Goal: Transaction & Acquisition: Download file/media

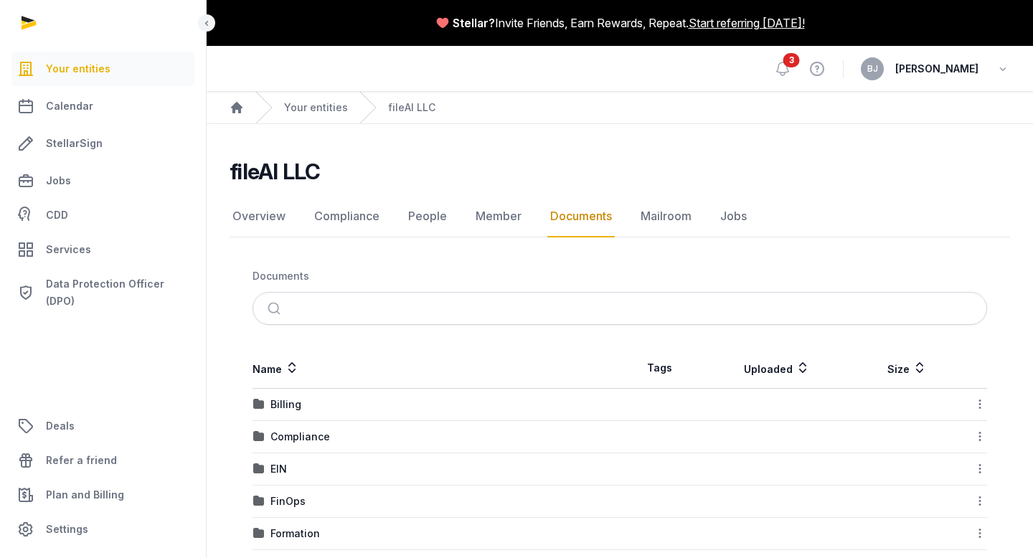
scroll to position [85, 0]
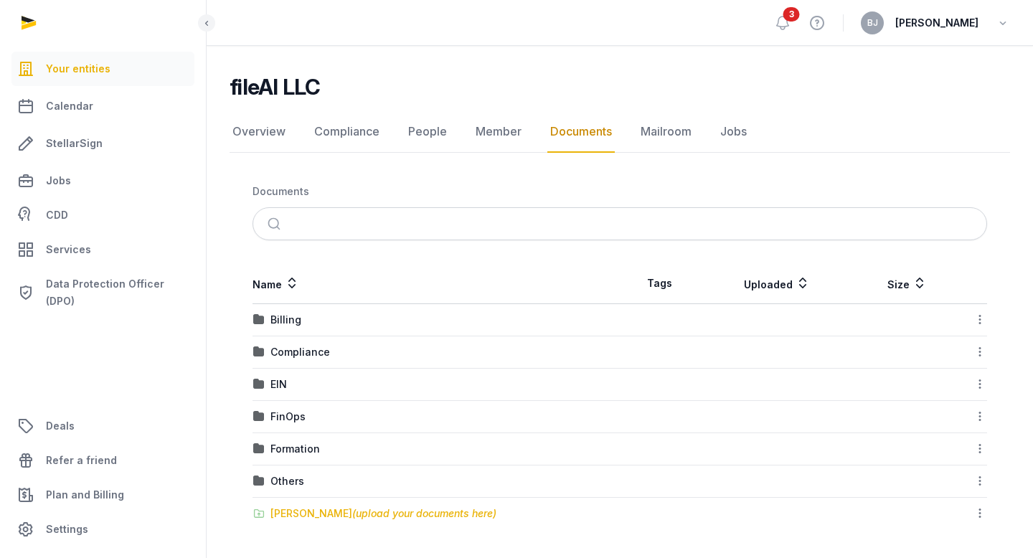
click at [352, 509] on span "(upload your documents here)" at bounding box center [424, 513] width 144 height 12
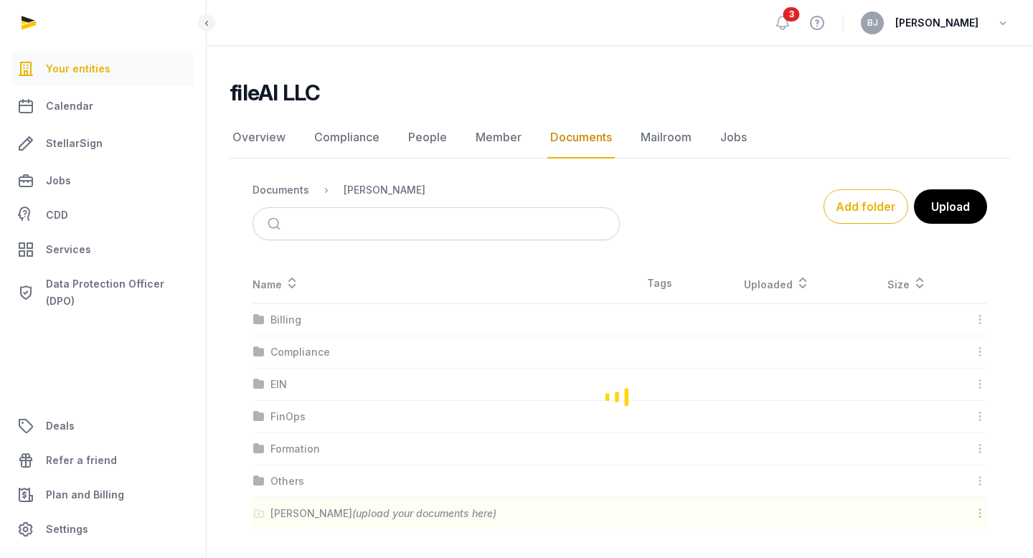
scroll to position [47, 0]
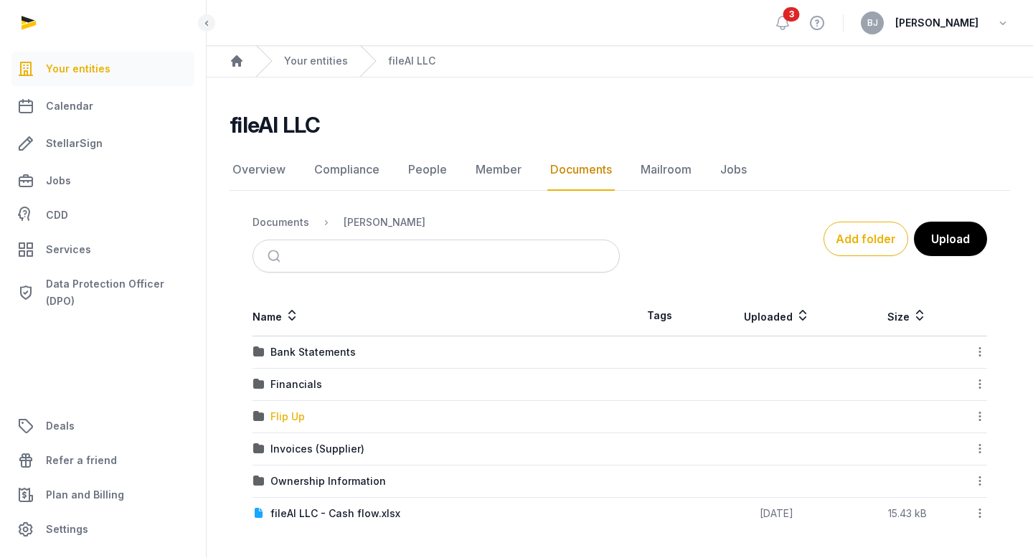
click at [290, 417] on div "Flip Up" at bounding box center [287, 416] width 34 height 14
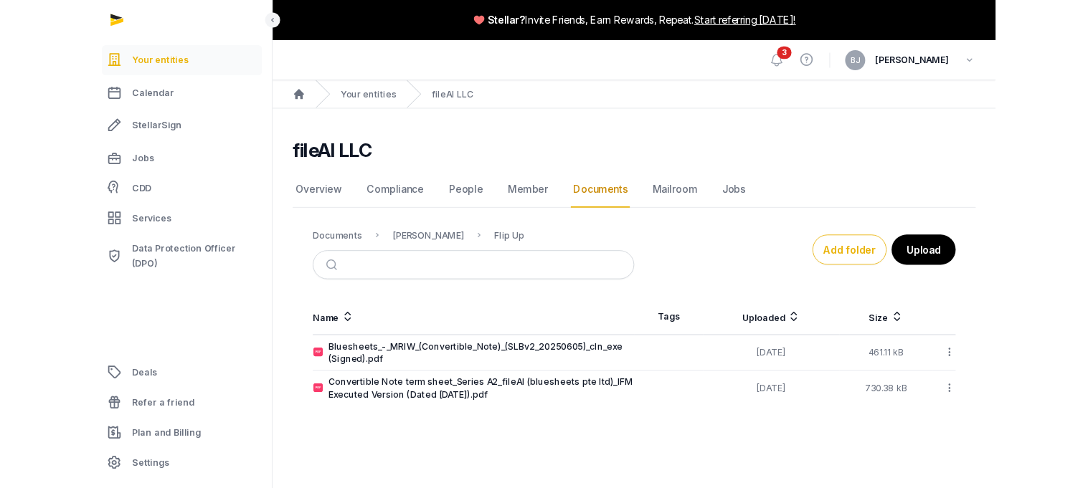
scroll to position [0, 0]
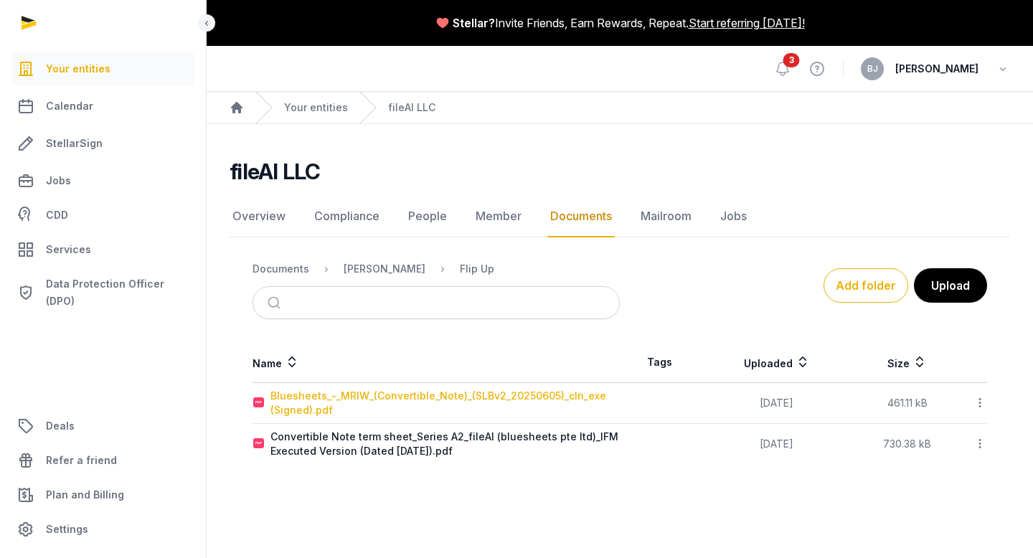
click at [387, 402] on div "Bluesheets_-_MRIW_(Convertible_Note)_(SLBv2_20250605)_cln_exe (Signed).pdf" at bounding box center [444, 403] width 349 height 29
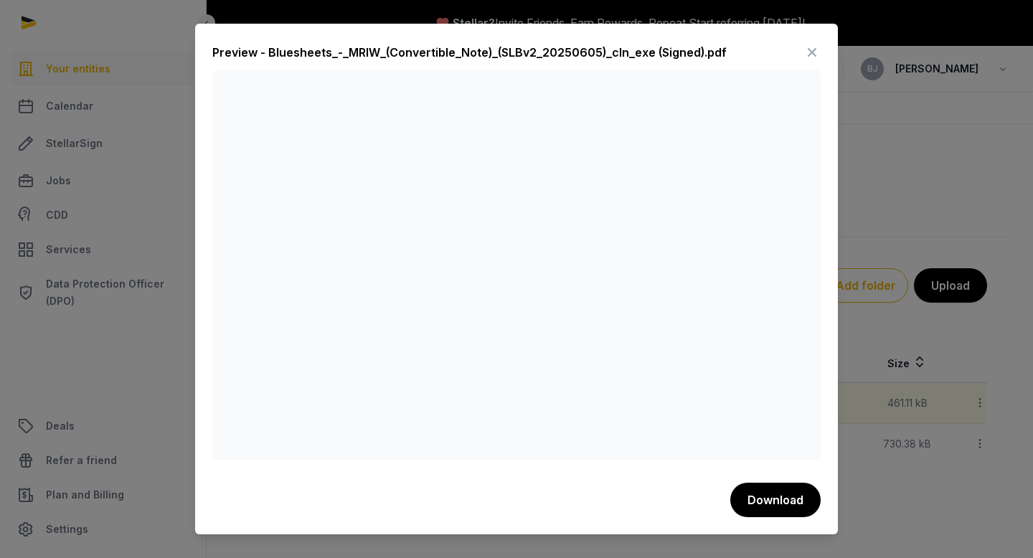
click at [808, 51] on icon at bounding box center [811, 52] width 17 height 23
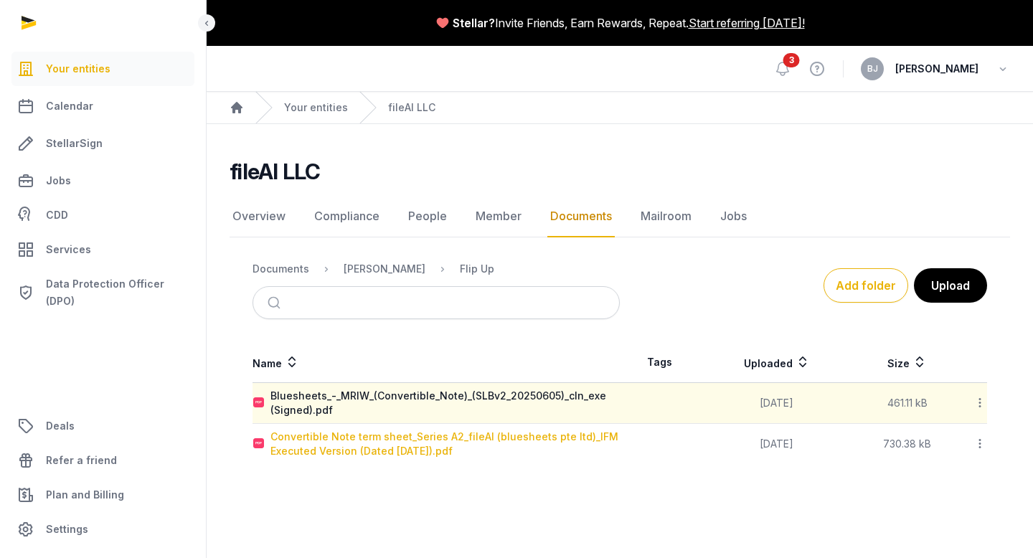
click at [384, 443] on div "Convertible Note term sheet_Series A2_fileAI (bluesheets pte ltd)_IFM Executed …" at bounding box center [444, 444] width 349 height 29
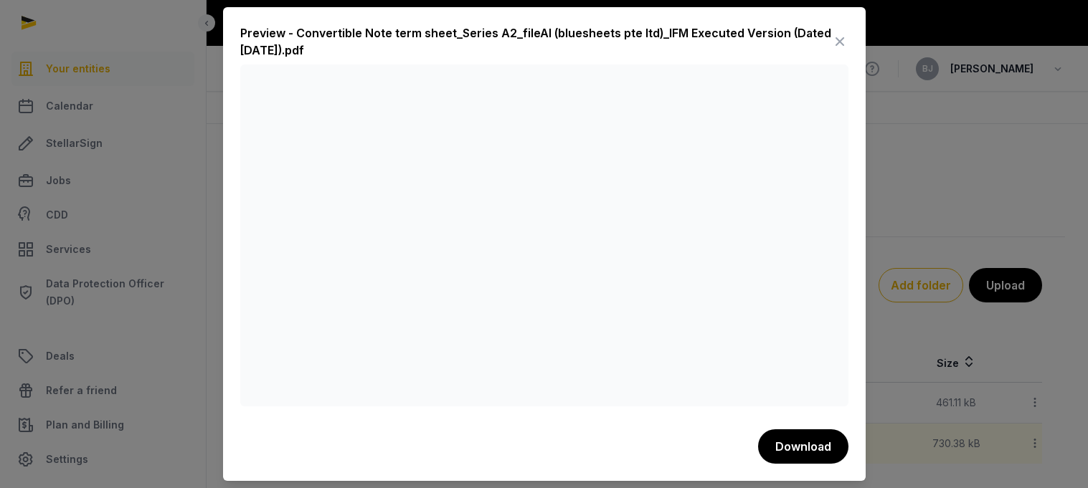
click at [840, 33] on icon at bounding box center [839, 41] width 17 height 23
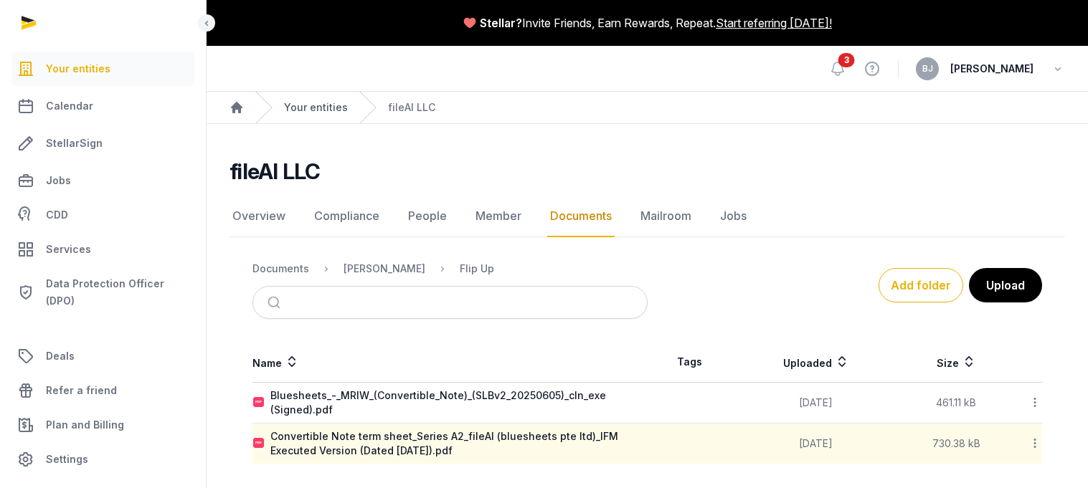
click at [291, 108] on link "Your entities" at bounding box center [316, 107] width 64 height 14
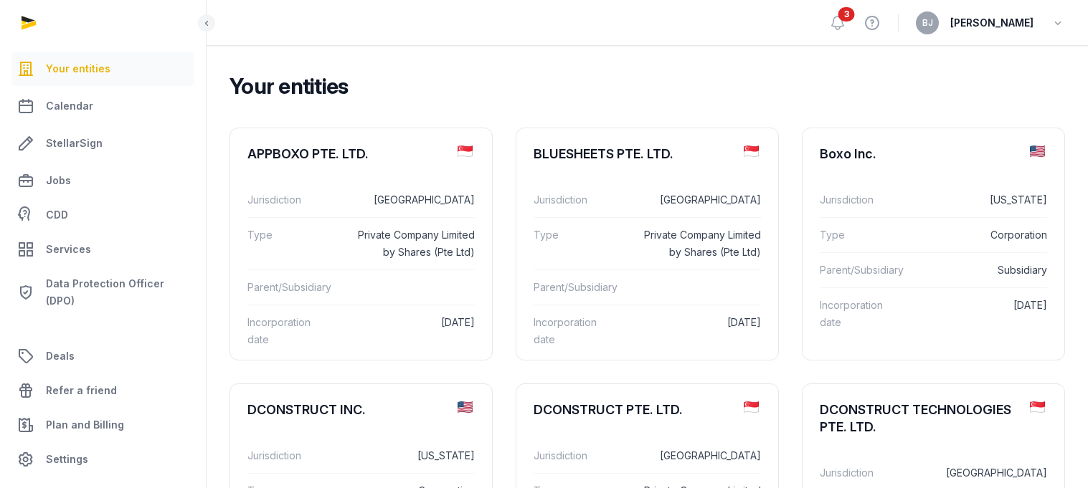
scroll to position [55, 0]
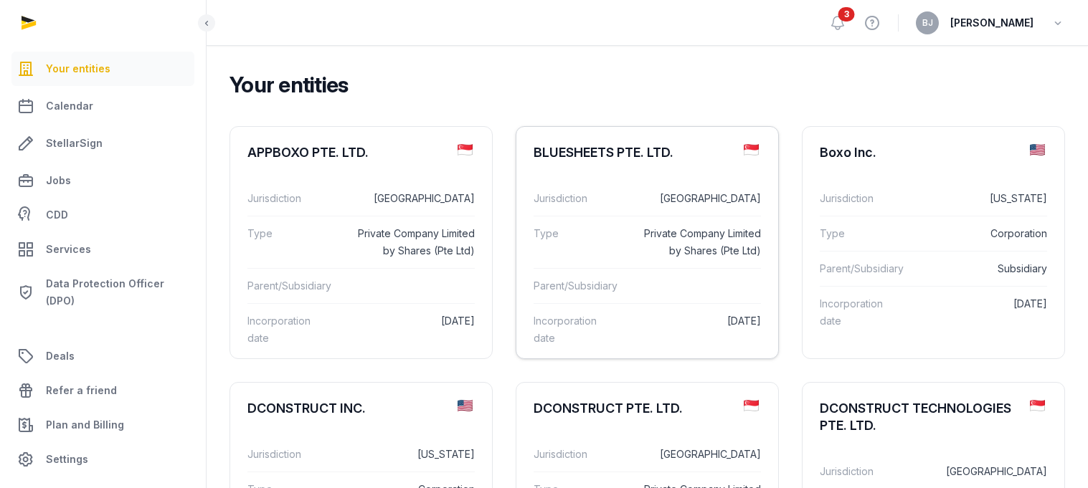
click at [659, 206] on dd "[GEOGRAPHIC_DATA]" at bounding box center [696, 198] width 130 height 17
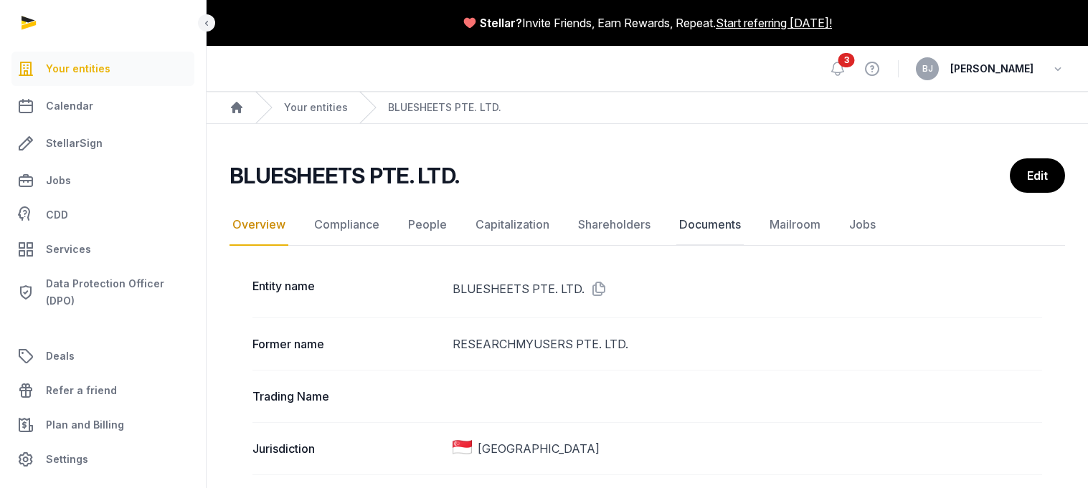
click at [692, 220] on link "Documents" at bounding box center [709, 225] width 67 height 42
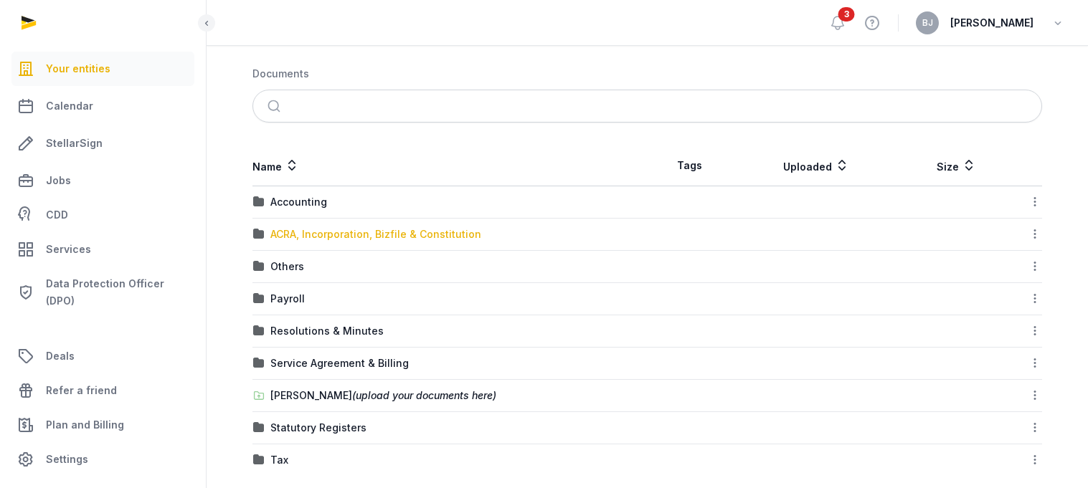
click at [377, 235] on div "ACRA, Incorporation, Bizfile & Constitution" at bounding box center [375, 234] width 211 height 14
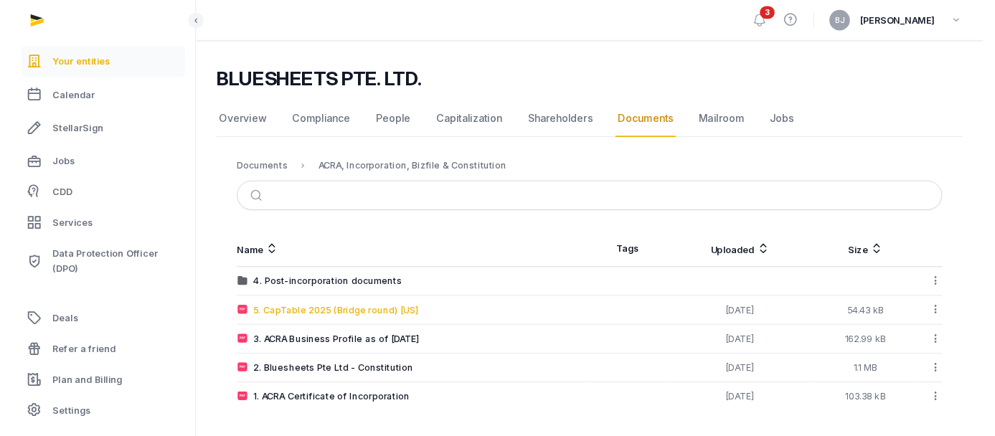
scroll to position [84, 0]
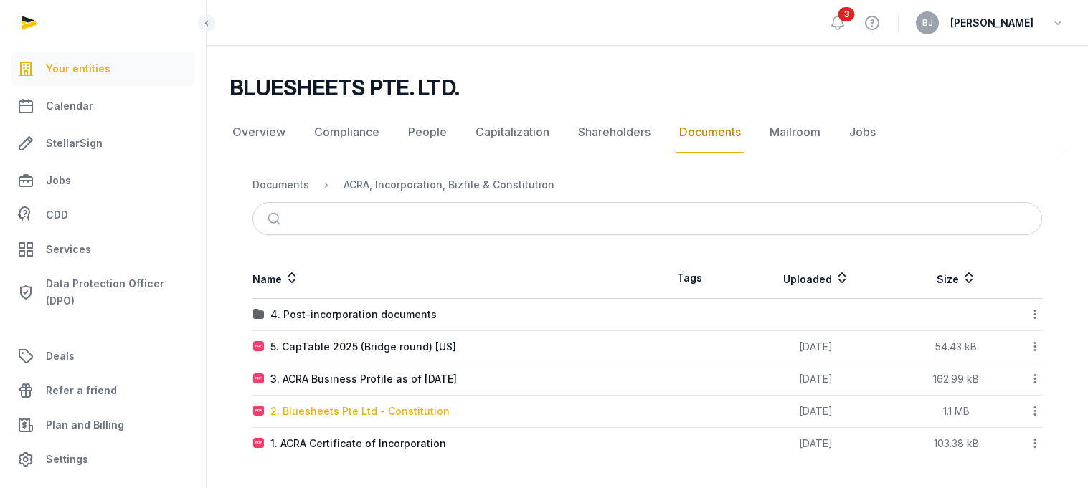
click at [364, 406] on div "2. Bluesheets Pte Ltd - Constitution" at bounding box center [359, 411] width 179 height 14
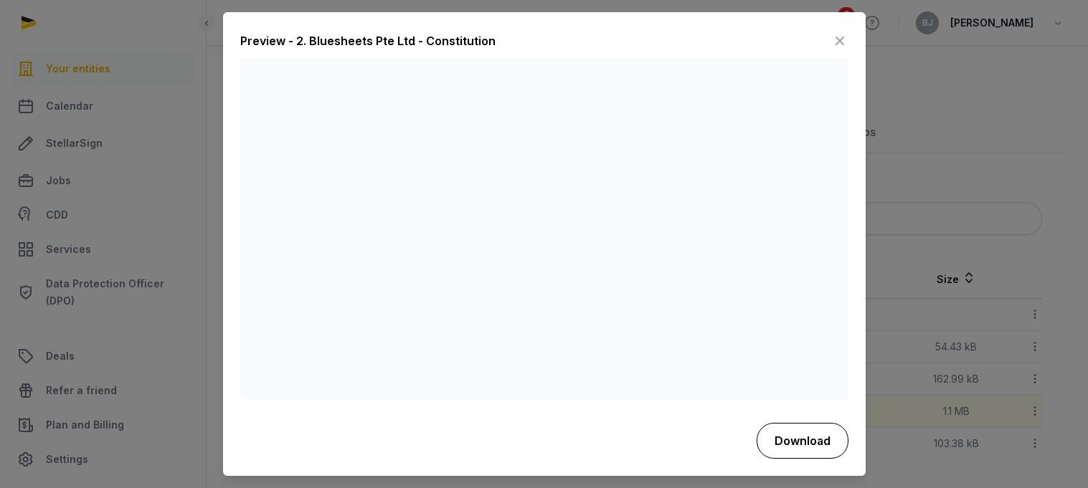
click at [825, 445] on button "Download" at bounding box center [803, 441] width 92 height 36
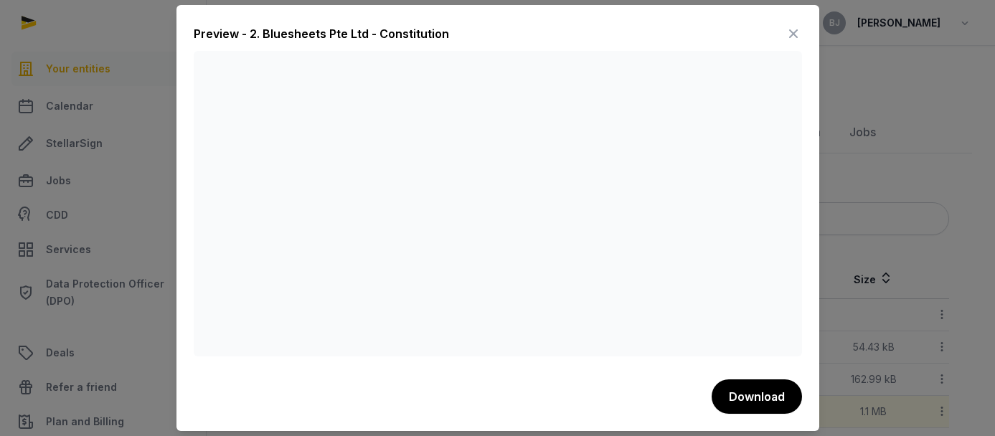
click at [837, 98] on div at bounding box center [497, 218] width 995 height 436
click at [786, 19] on div "Preview - 2. Bluesheets Pte Ltd - Constitution Download" at bounding box center [497, 218] width 643 height 426
click at [787, 24] on icon at bounding box center [793, 33] width 17 height 23
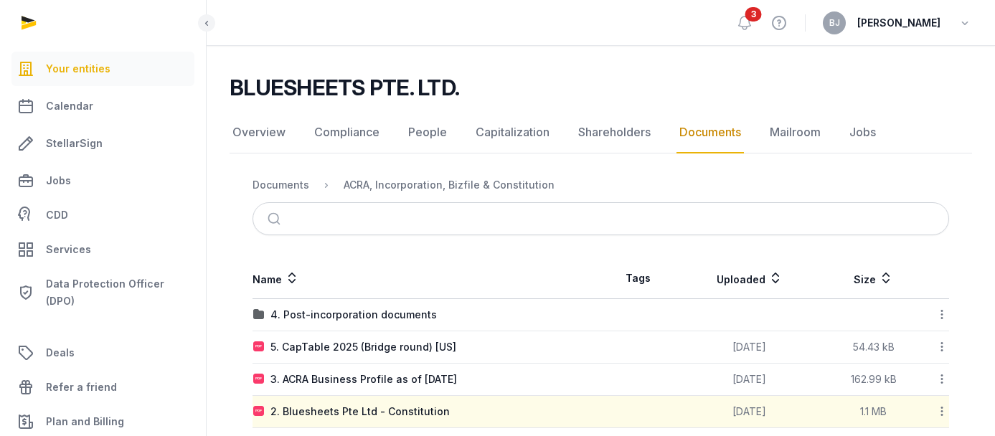
scroll to position [136, 0]
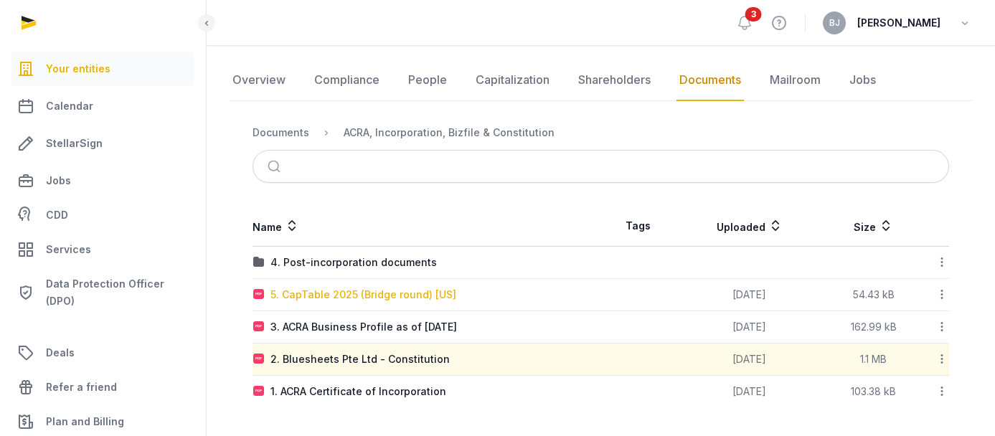
click at [417, 293] on div "5. CapTable 2025 (Bridge round) [US]" at bounding box center [363, 295] width 186 height 14
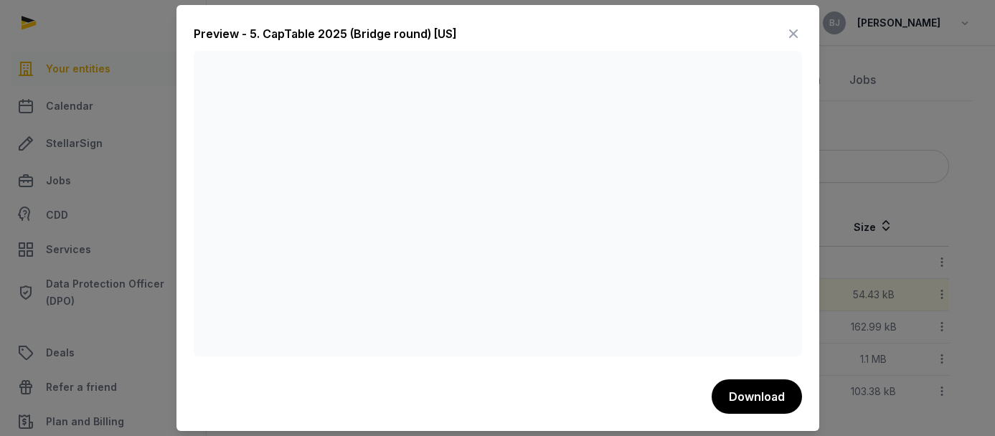
click at [792, 34] on icon at bounding box center [793, 33] width 17 height 23
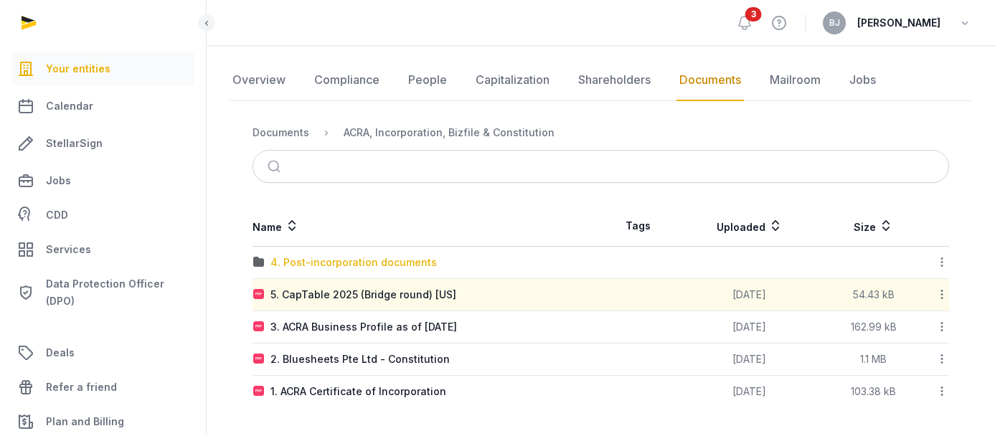
click at [345, 265] on div "4. Post-incorporation documents" at bounding box center [353, 262] width 166 height 14
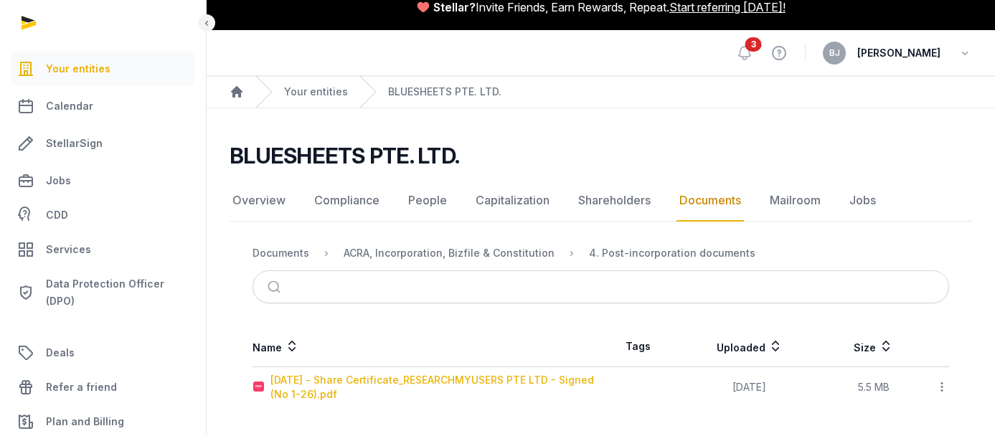
scroll to position [16, 0]
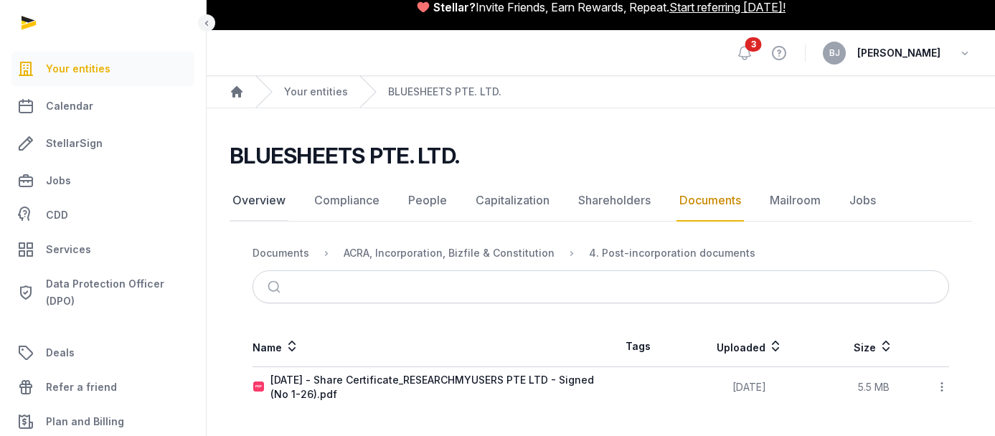
click at [274, 209] on link "Overview" at bounding box center [258, 201] width 59 height 42
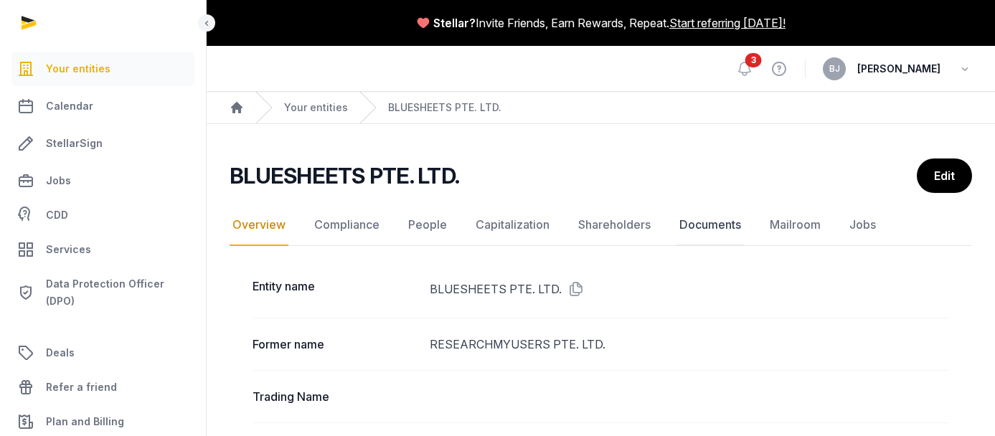
click at [692, 216] on link "Documents" at bounding box center [709, 225] width 67 height 42
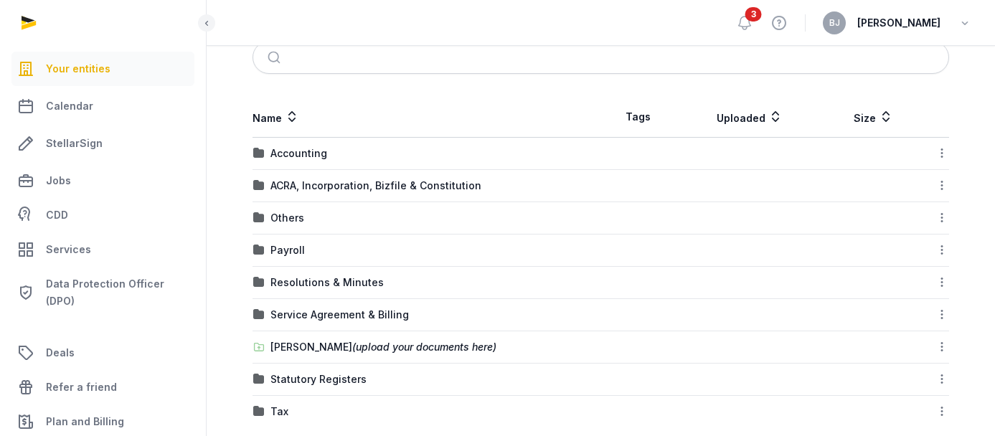
scroll to position [257, 0]
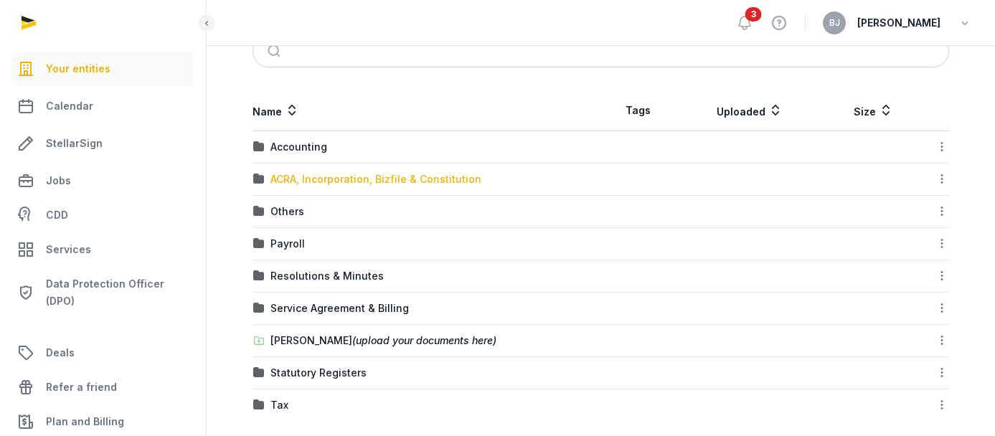
click at [318, 173] on div "ACRA, Incorporation, Bizfile & Constitution" at bounding box center [375, 179] width 211 height 14
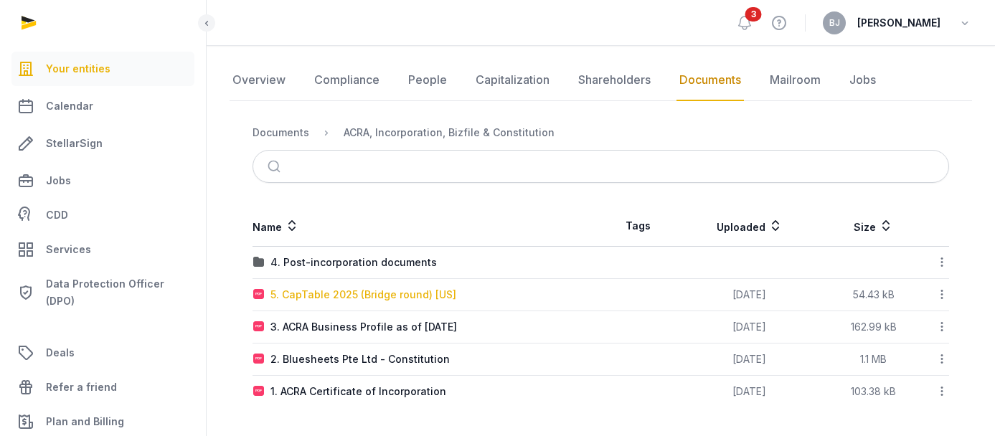
scroll to position [136, 0]
click at [310, 390] on div "1. ACRA Certificate of Incorporation" at bounding box center [358, 391] width 176 height 14
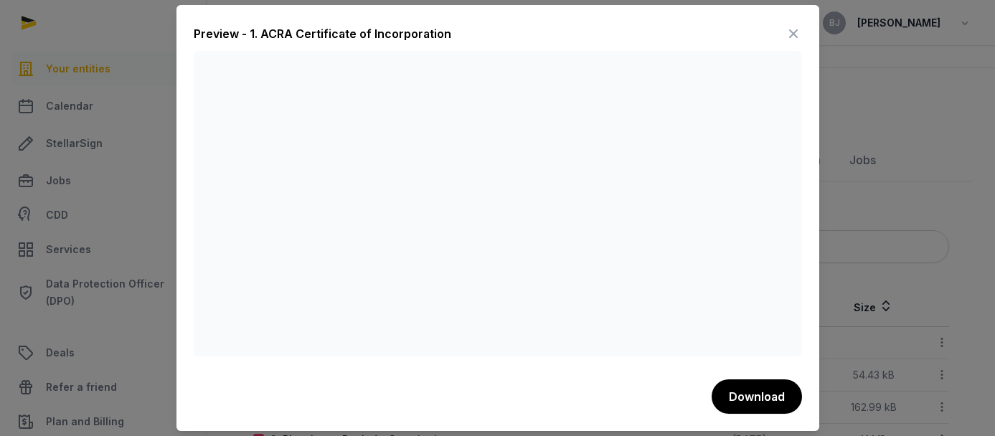
scroll to position [0, 0]
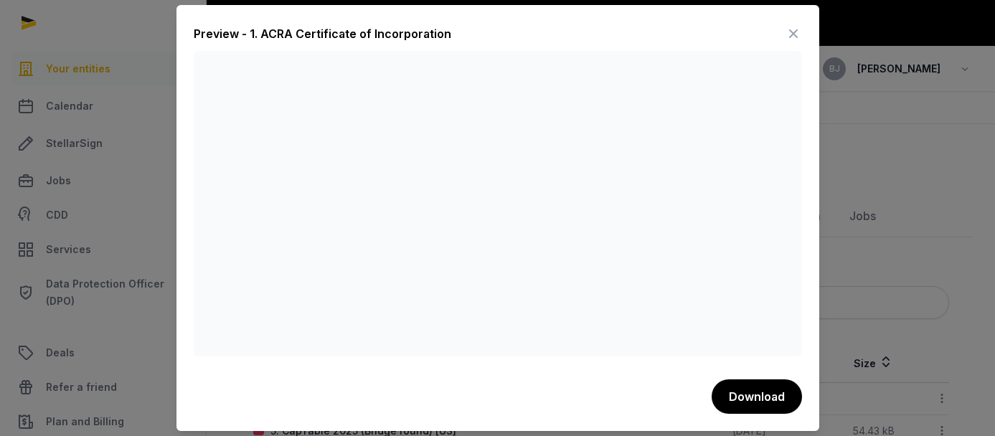
click at [797, 29] on icon at bounding box center [793, 33] width 17 height 23
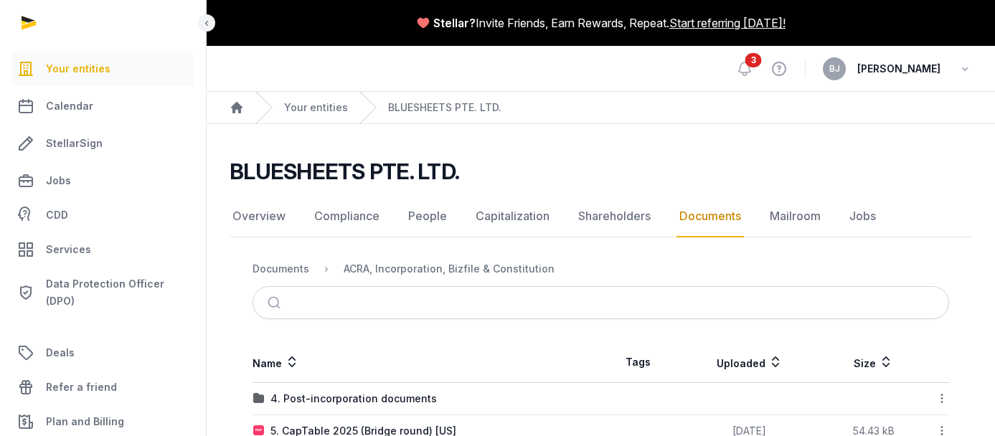
scroll to position [136, 0]
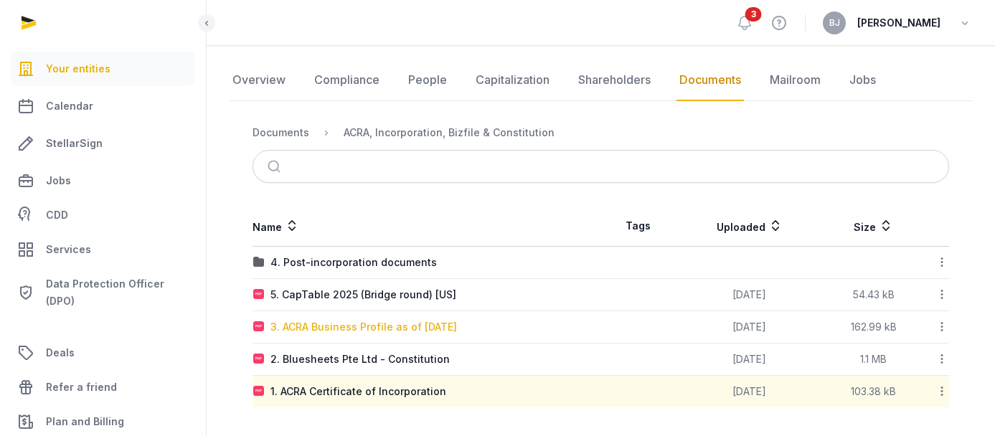
click at [338, 328] on div "3. ACRA Business Profile as of [DATE]" at bounding box center [363, 327] width 186 height 14
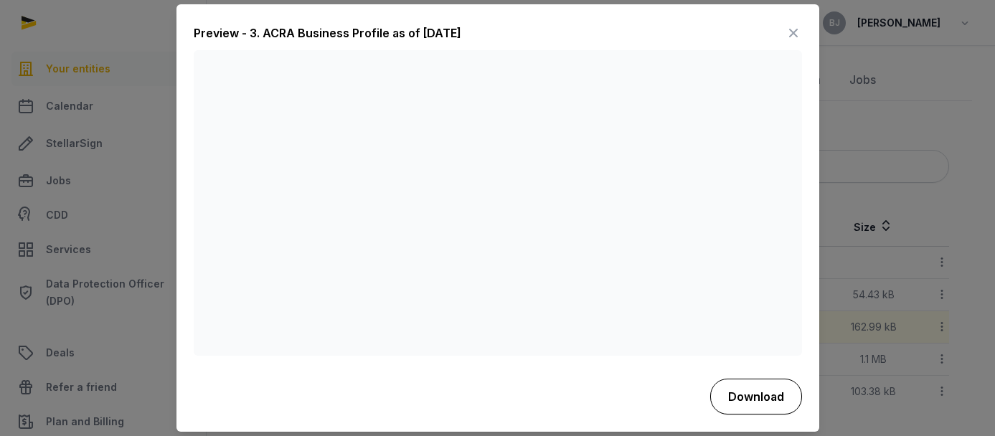
click at [753, 395] on button "Download" at bounding box center [756, 397] width 92 height 36
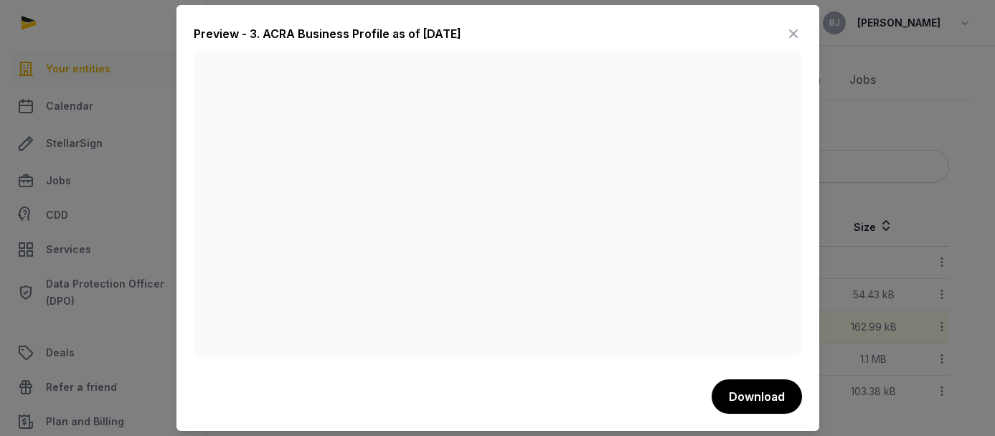
click at [795, 36] on icon at bounding box center [793, 33] width 17 height 23
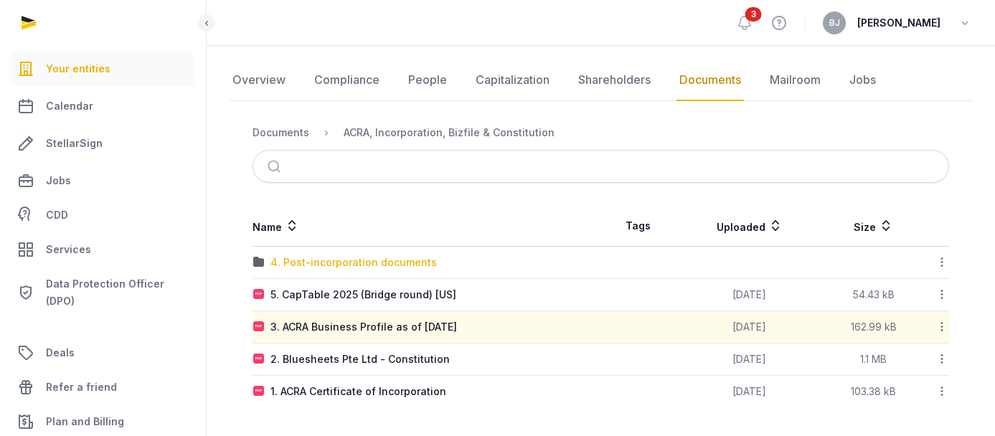
click at [368, 261] on div "4. Post-incorporation documents" at bounding box center [353, 262] width 166 height 14
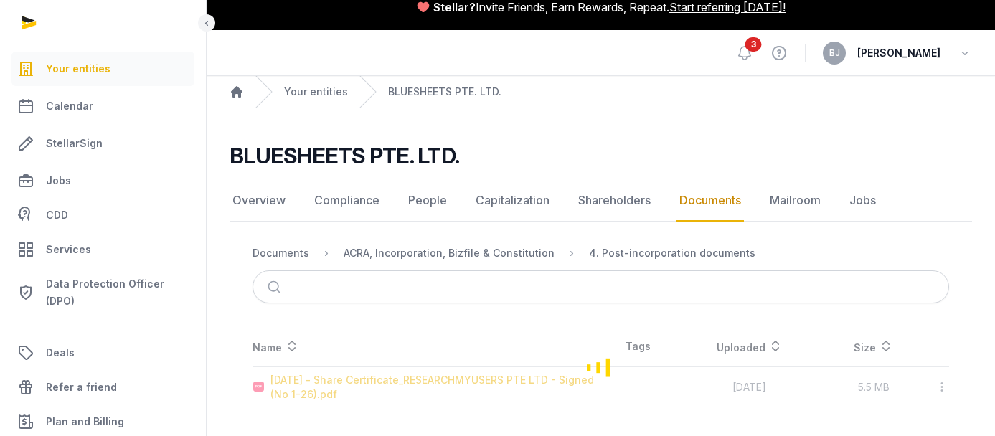
scroll to position [16, 0]
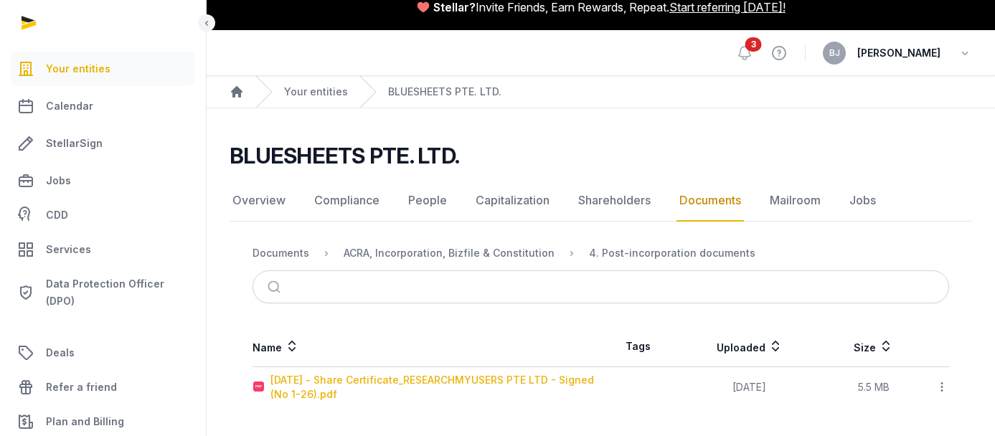
click at [351, 376] on div "[DATE] - Share Certificate_RESEARCHMYUSERS PTE LTD - Signed (No 1-26).pdf" at bounding box center [435, 387] width 330 height 29
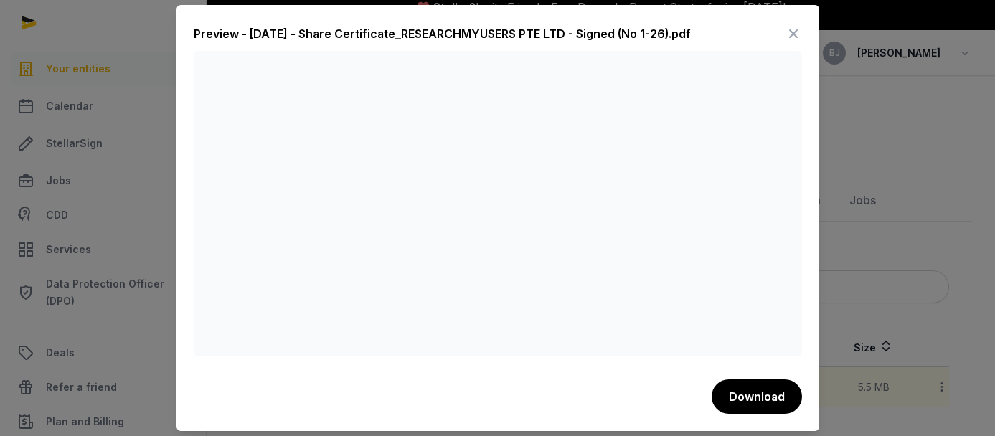
click at [797, 38] on icon at bounding box center [793, 33] width 17 height 23
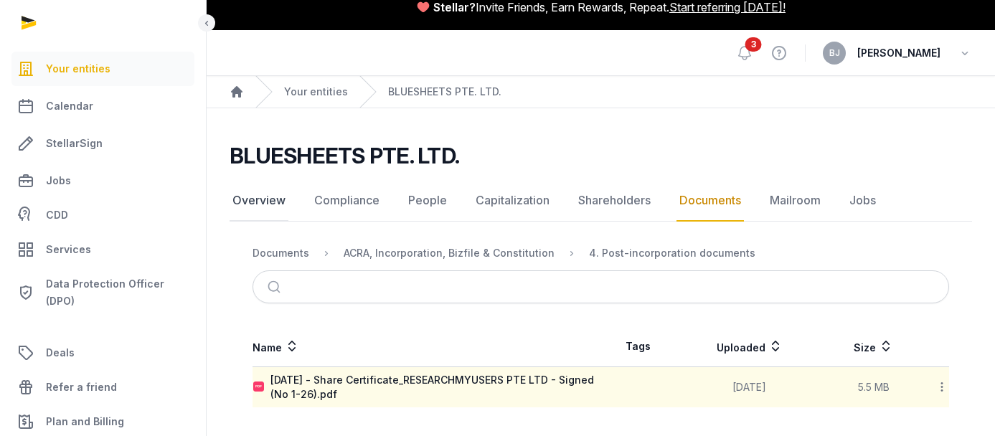
click at [265, 199] on link "Overview" at bounding box center [258, 201] width 59 height 42
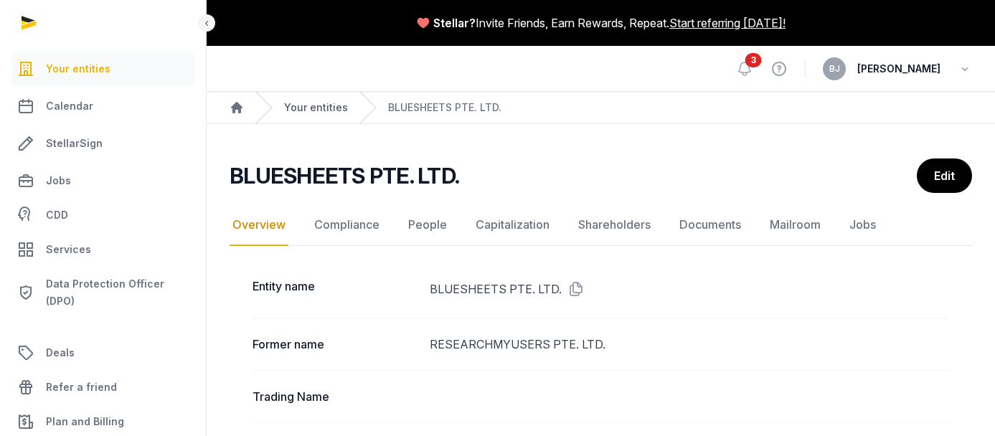
click at [313, 112] on link "Your entities" at bounding box center [316, 107] width 64 height 14
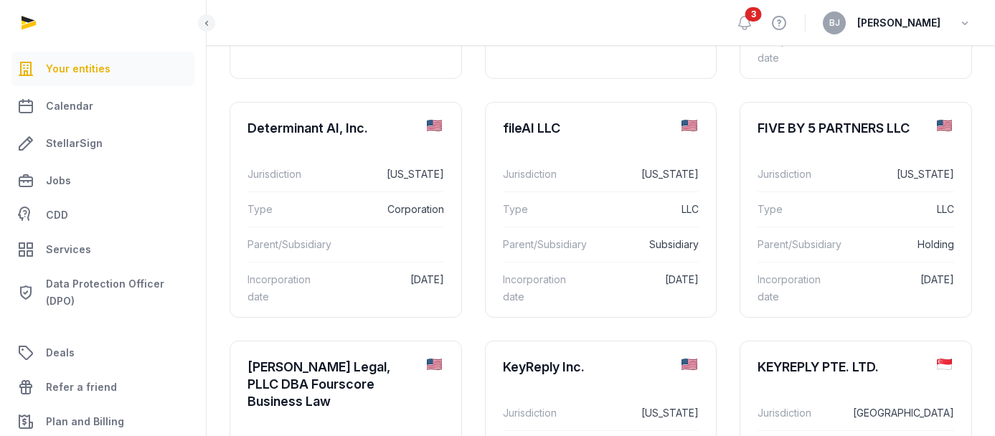
scroll to position [646, 0]
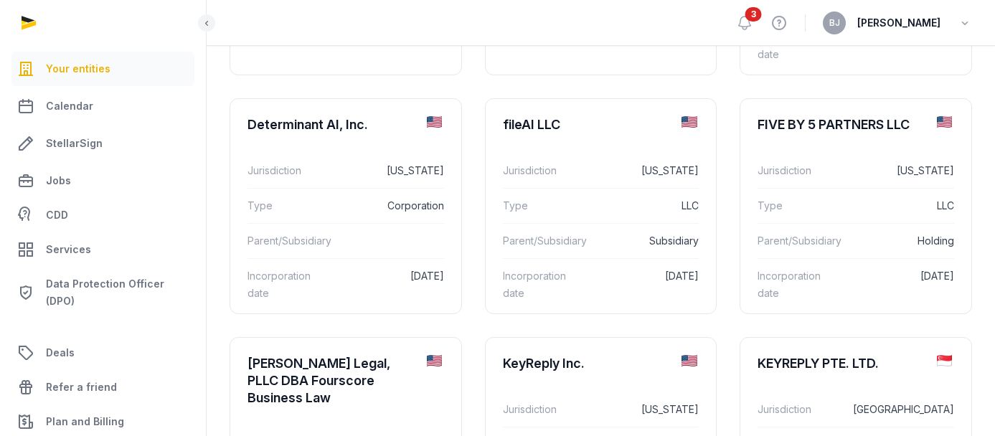
click at [581, 247] on dt "Parent/Subsidiary" at bounding box center [542, 240] width 78 height 17
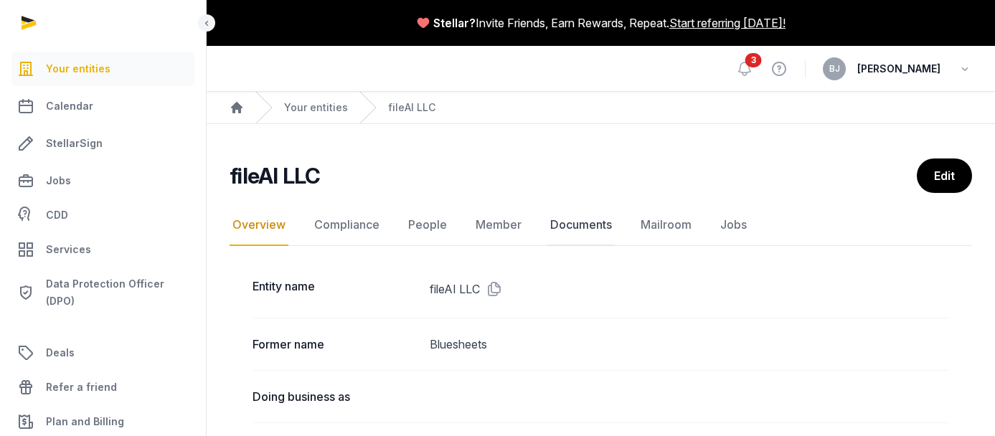
click at [578, 226] on link "Documents" at bounding box center [580, 225] width 67 height 42
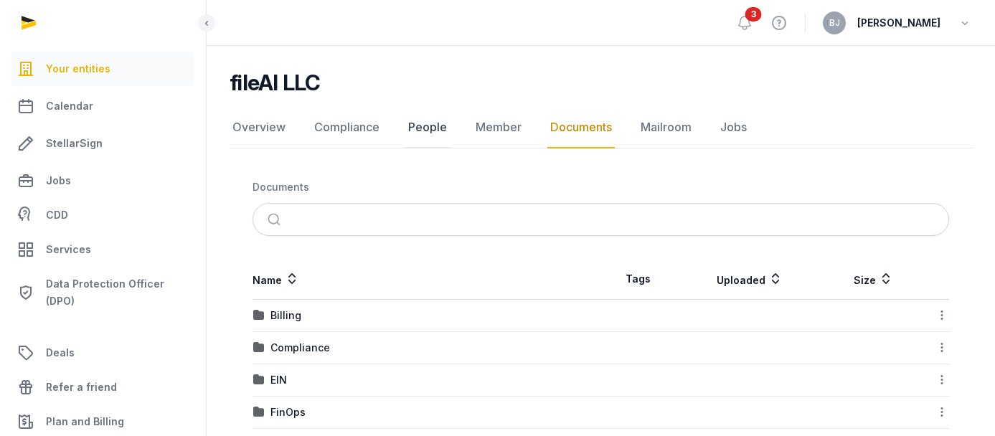
scroll to position [207, 0]
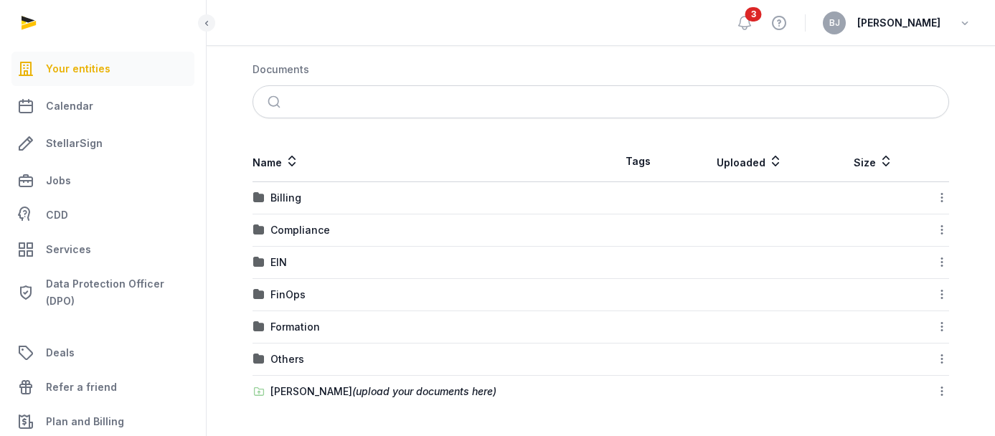
click at [281, 205] on td "Billing" at bounding box center [426, 198] width 349 height 32
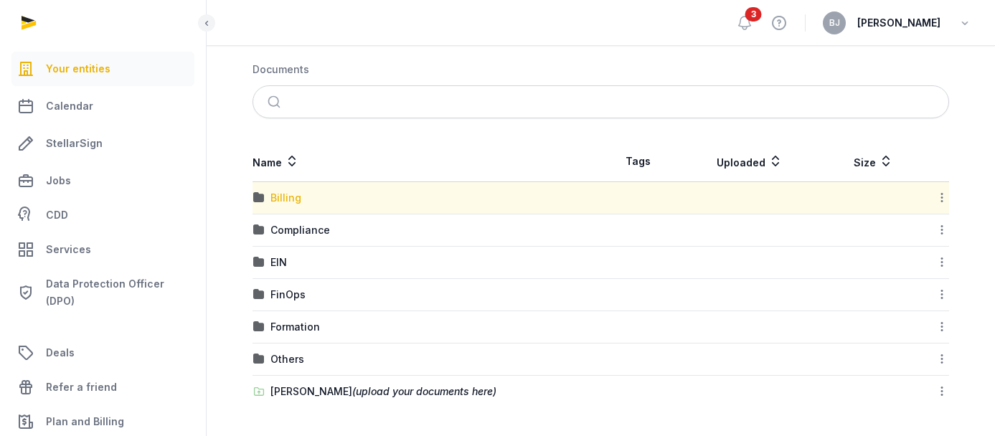
click at [280, 199] on div "Billing" at bounding box center [285, 198] width 31 height 14
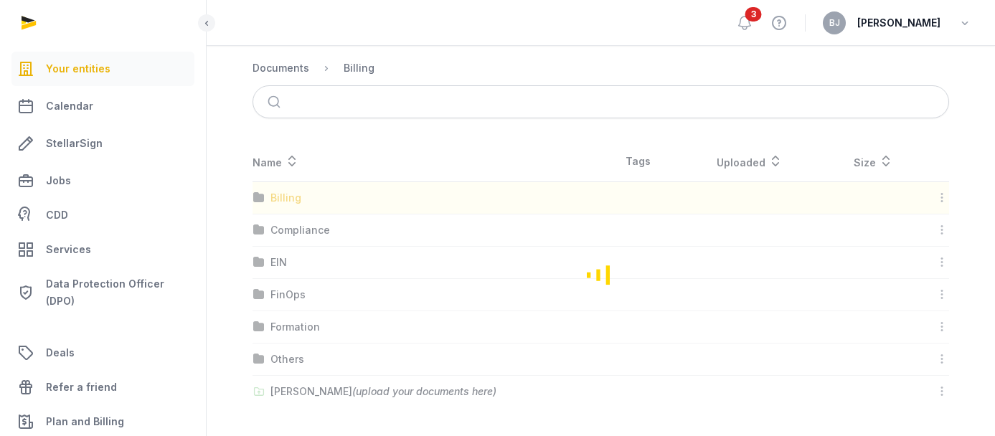
scroll to position [7, 0]
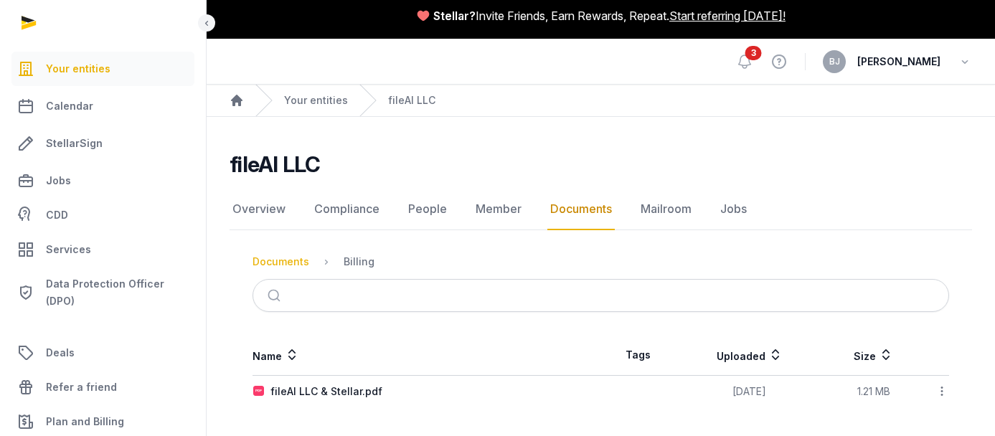
click at [285, 262] on div "Documents" at bounding box center [280, 262] width 57 height 14
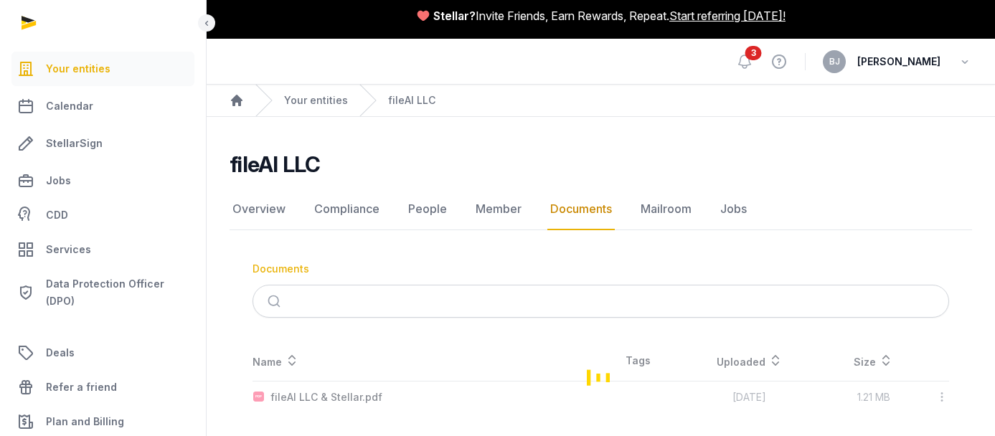
scroll to position [207, 0]
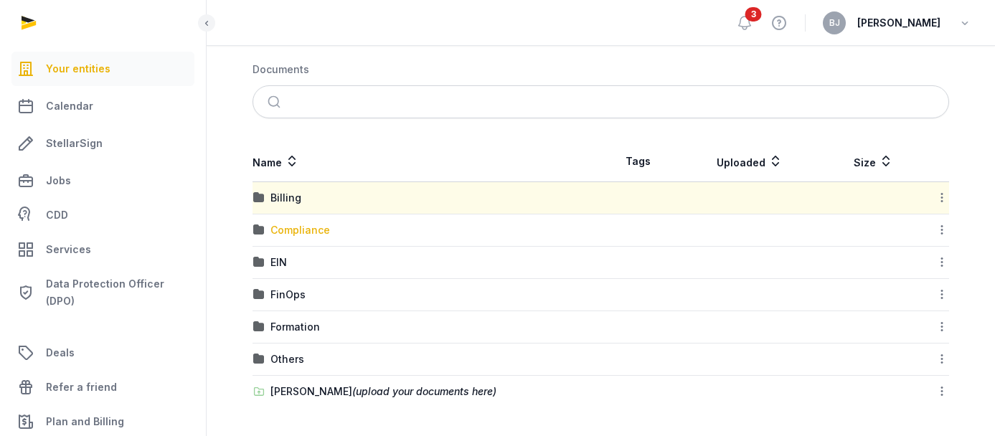
click at [285, 236] on div "Compliance" at bounding box center [300, 230] width 60 height 14
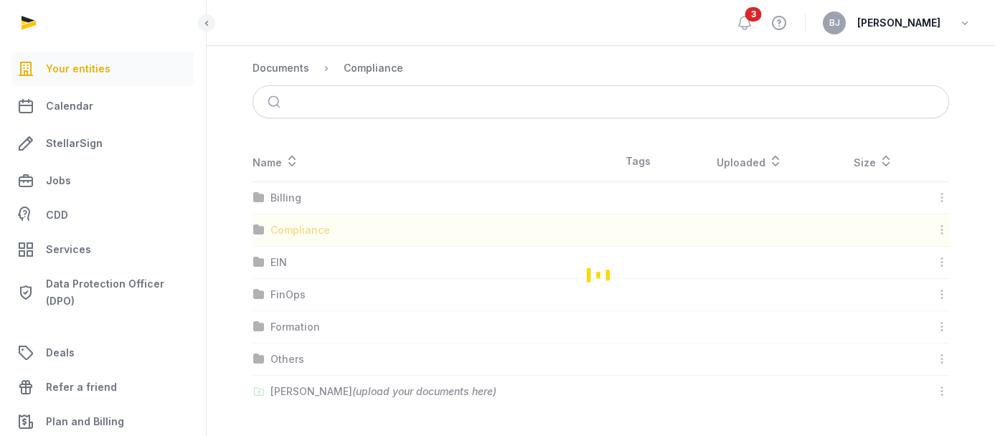
scroll to position [113, 0]
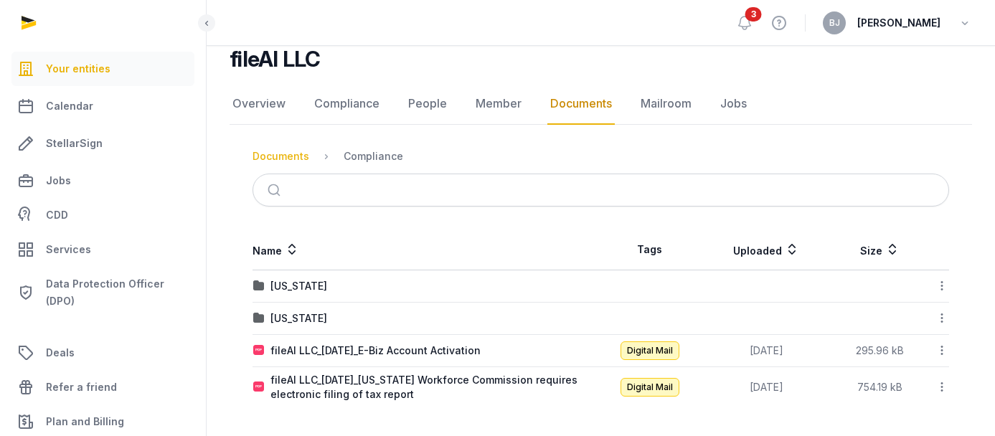
click at [290, 161] on div "Documents" at bounding box center [280, 156] width 57 height 14
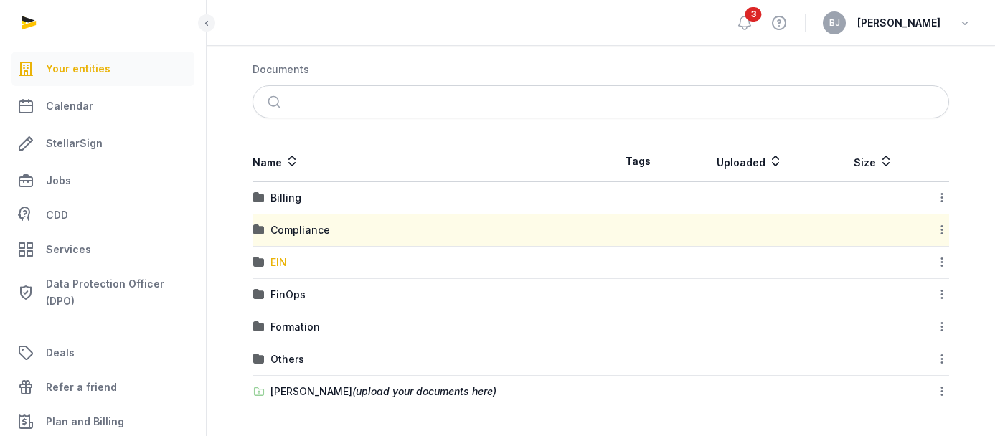
click at [280, 260] on div "EIN" at bounding box center [278, 262] width 16 height 14
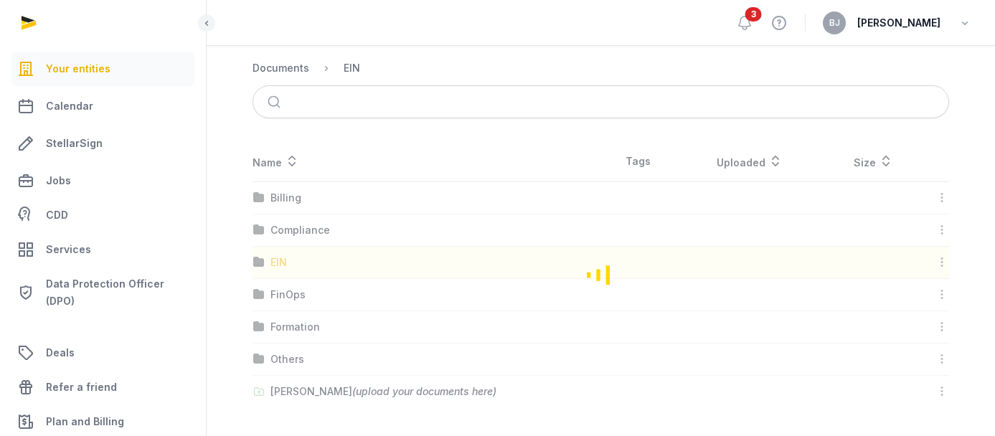
scroll to position [136, 0]
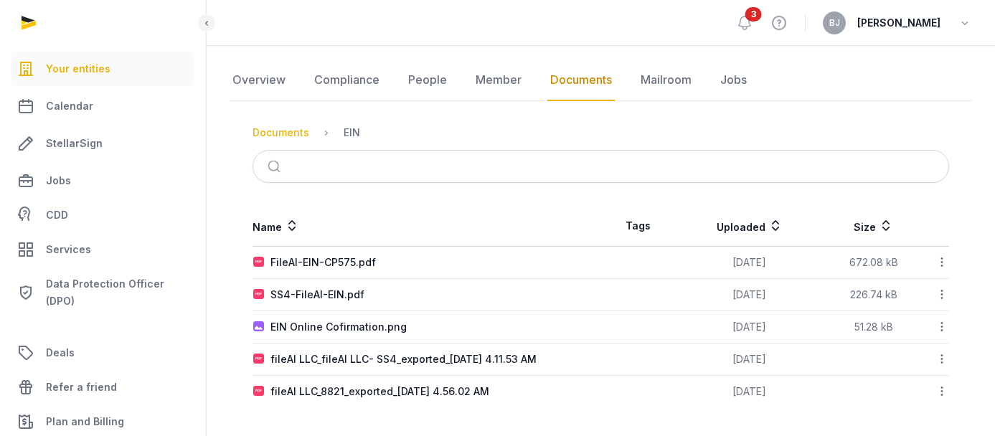
click at [286, 126] on div "Documents" at bounding box center [280, 132] width 57 height 14
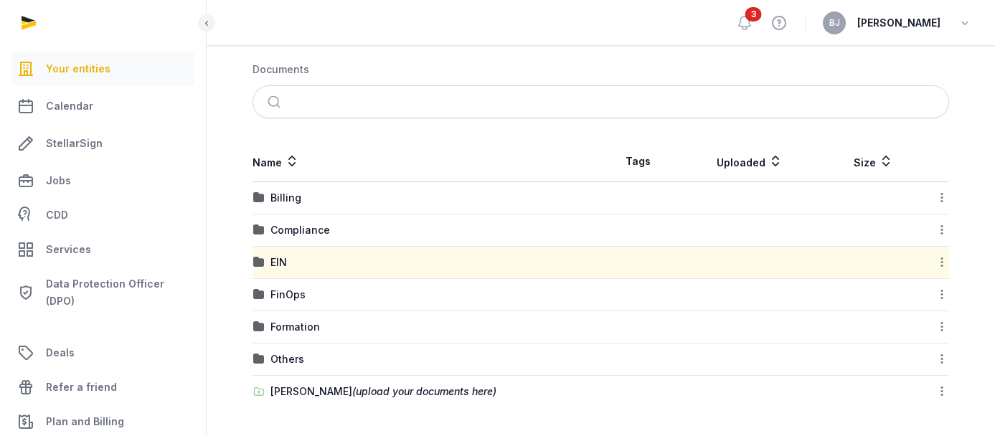
click at [286, 285] on td "FinOps" at bounding box center [426, 295] width 349 height 32
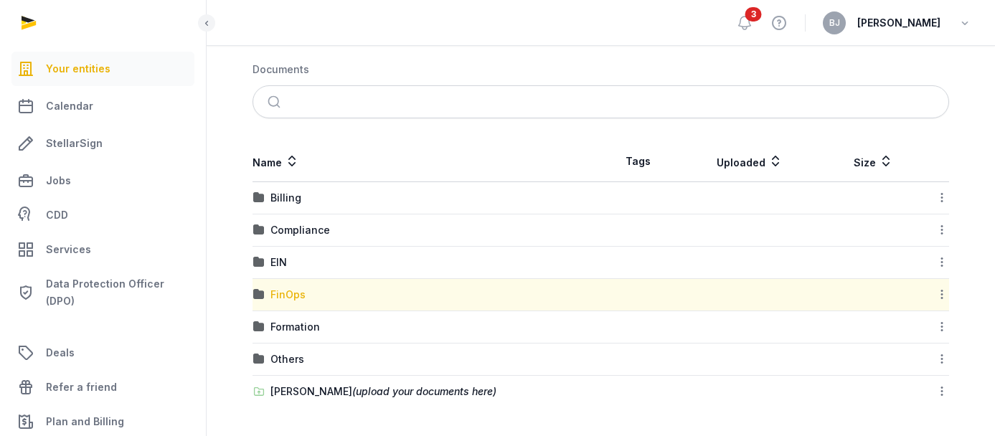
click at [286, 296] on div "FinOps" at bounding box center [287, 295] width 35 height 14
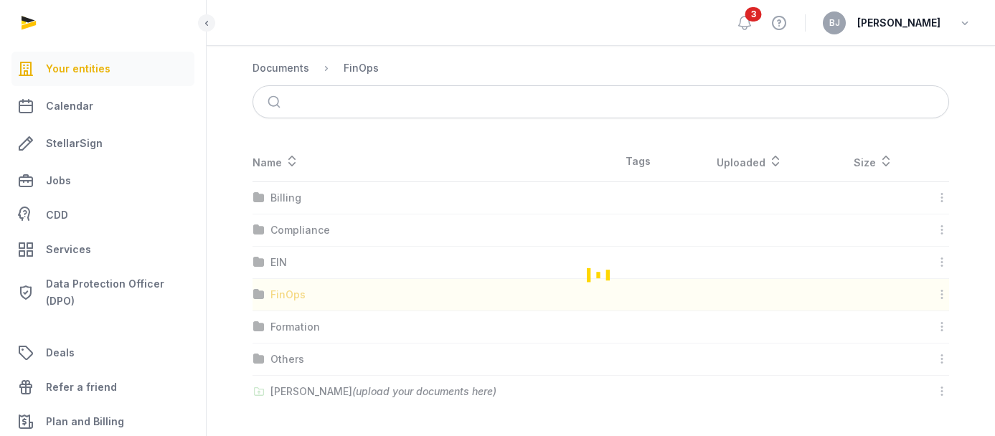
scroll to position [72, 0]
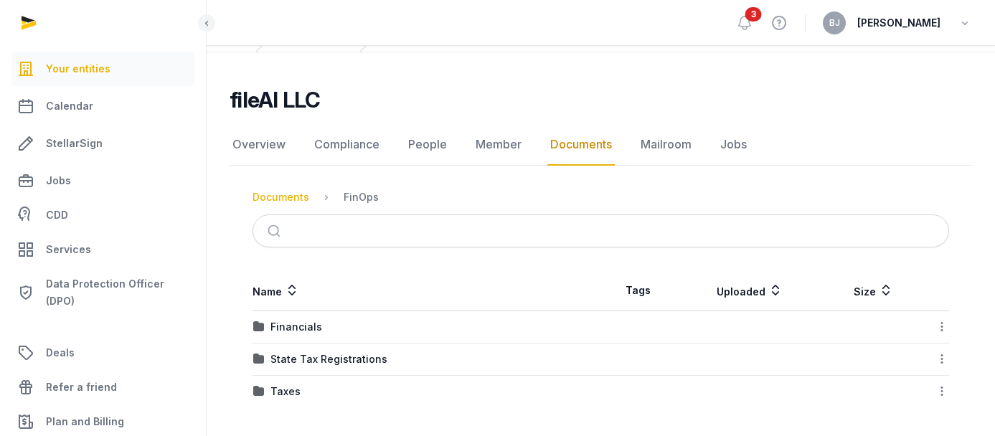
click at [274, 196] on div "Documents" at bounding box center [280, 197] width 57 height 14
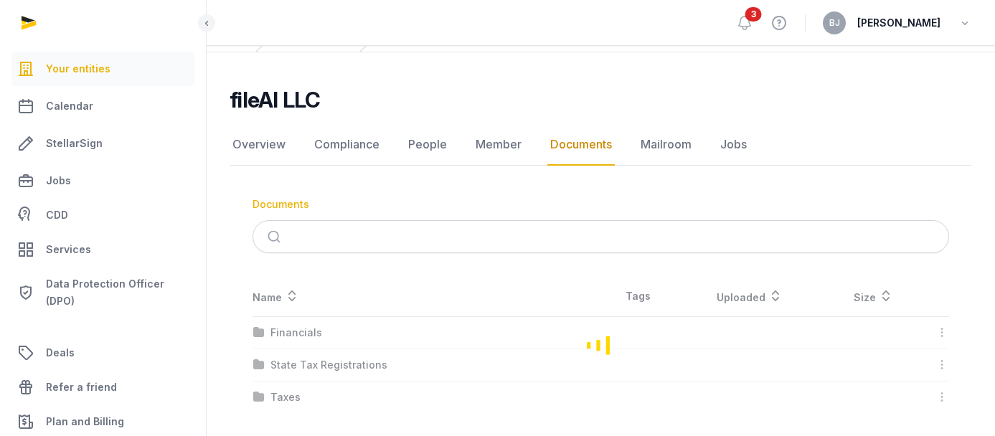
scroll to position [207, 0]
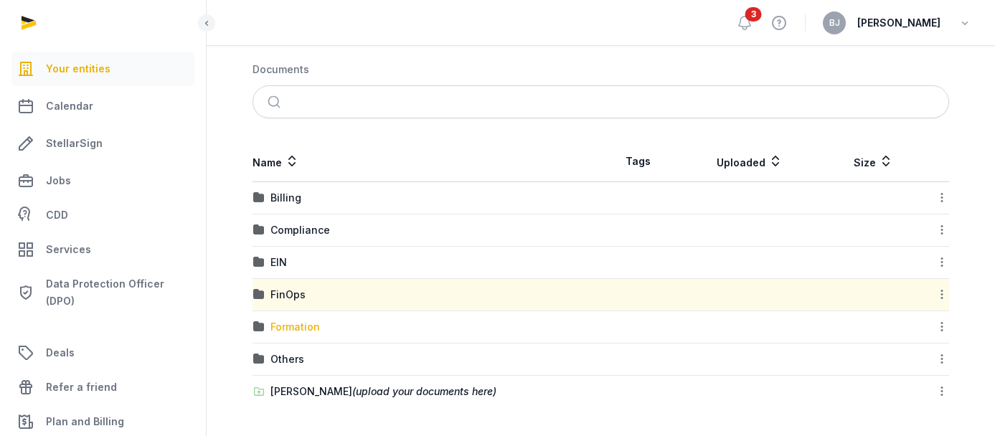
click at [302, 324] on div "Formation" at bounding box center [294, 327] width 49 height 14
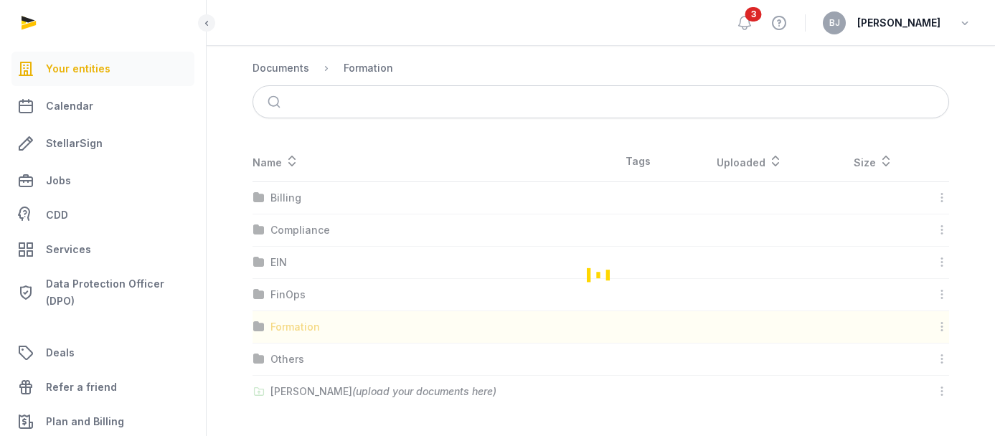
scroll to position [113, 0]
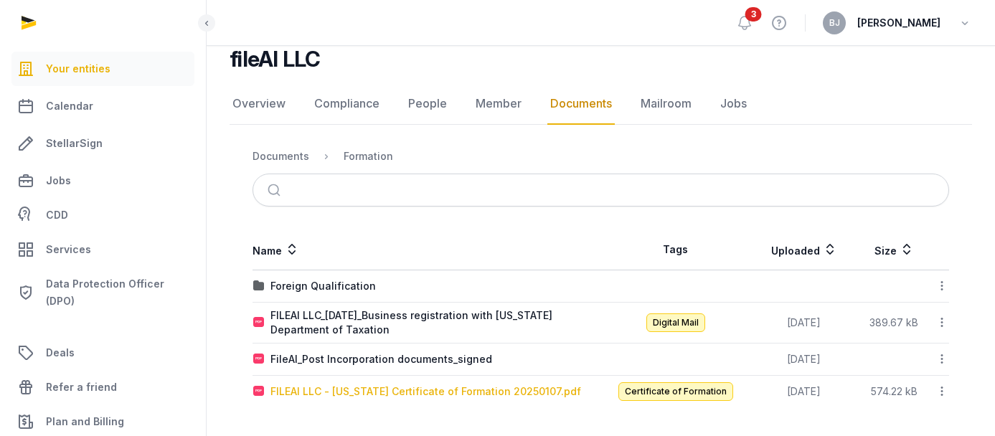
click at [405, 394] on div "FILEAI LLC - [US_STATE] Certificate of Formation 20250107.pdf" at bounding box center [425, 391] width 311 height 14
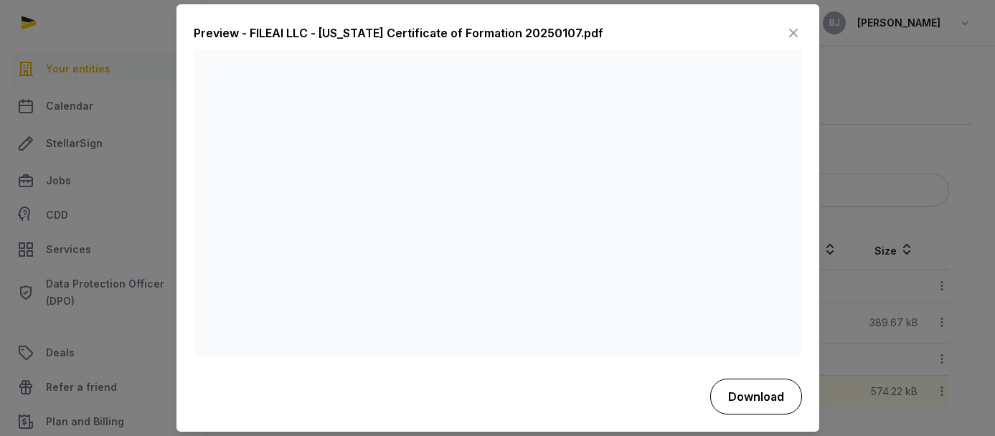
click at [744, 388] on button "Download" at bounding box center [756, 397] width 92 height 36
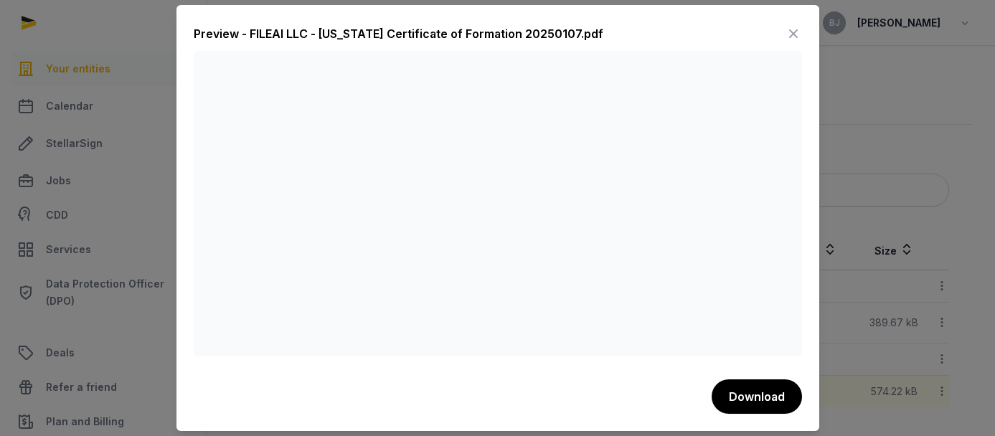
click at [640, 25] on div "Preview - FILEAI LLC - [US_STATE] Certificate of Formation 20250107.pdf" at bounding box center [498, 36] width 608 height 29
click at [791, 34] on icon at bounding box center [793, 33] width 17 height 23
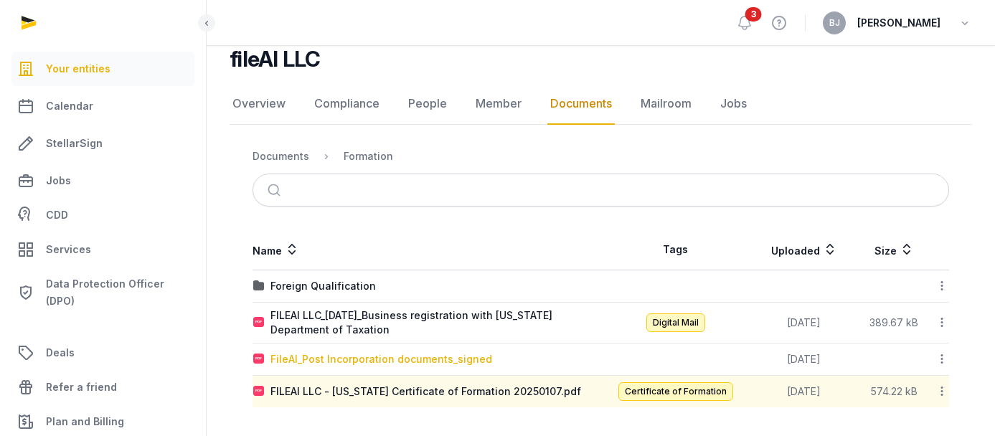
click at [416, 354] on div "FileAI_Post Incorporation documents_signed" at bounding box center [381, 359] width 222 height 14
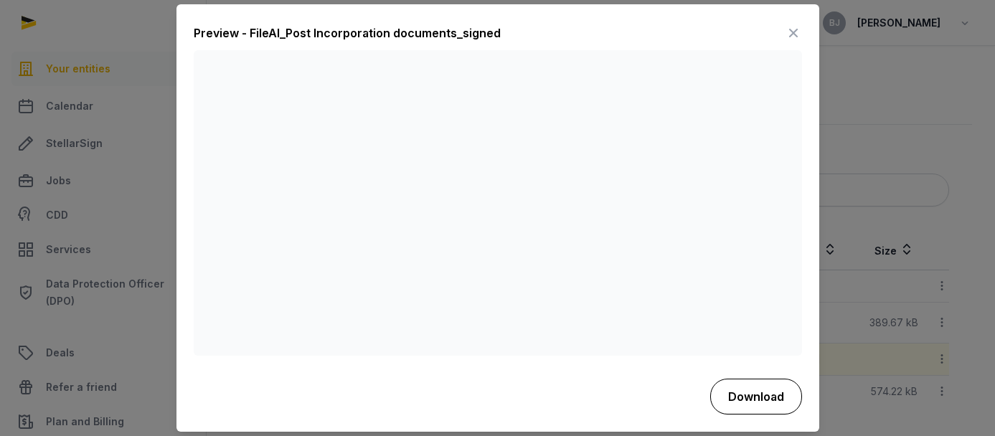
click at [776, 389] on button "Download" at bounding box center [756, 397] width 92 height 36
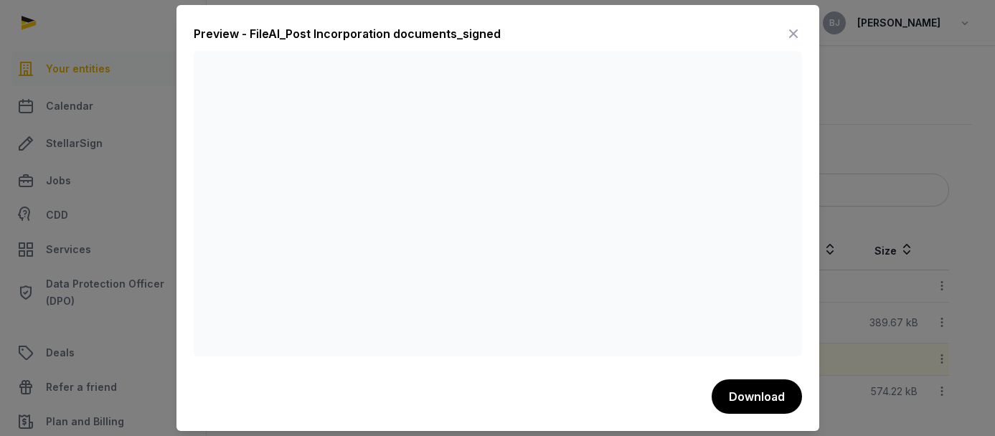
click at [799, 34] on icon at bounding box center [793, 33] width 17 height 23
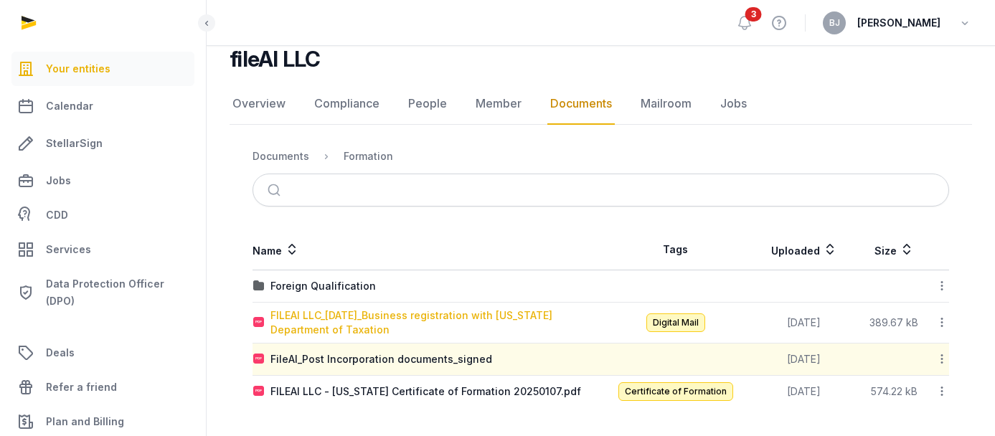
click at [314, 326] on div "FILEAI LLC_[DATE]_Business registration with [US_STATE] Department of Taxation" at bounding box center [435, 322] width 330 height 29
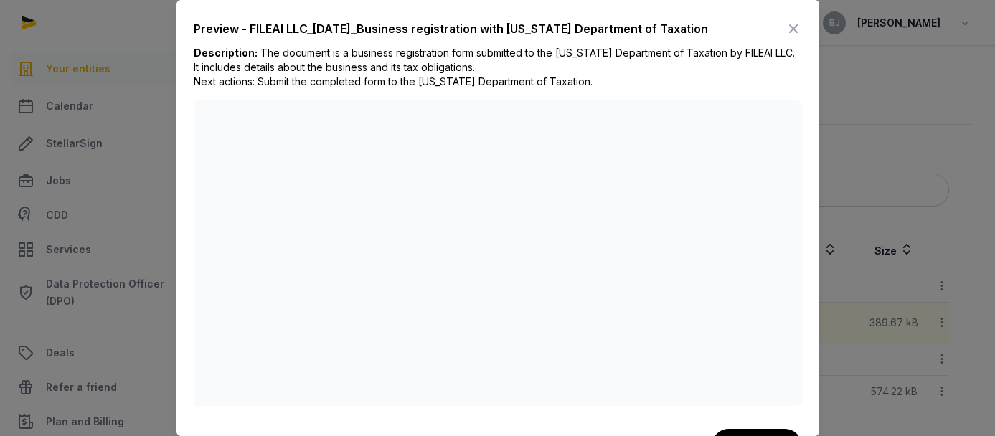
scroll to position [0, 0]
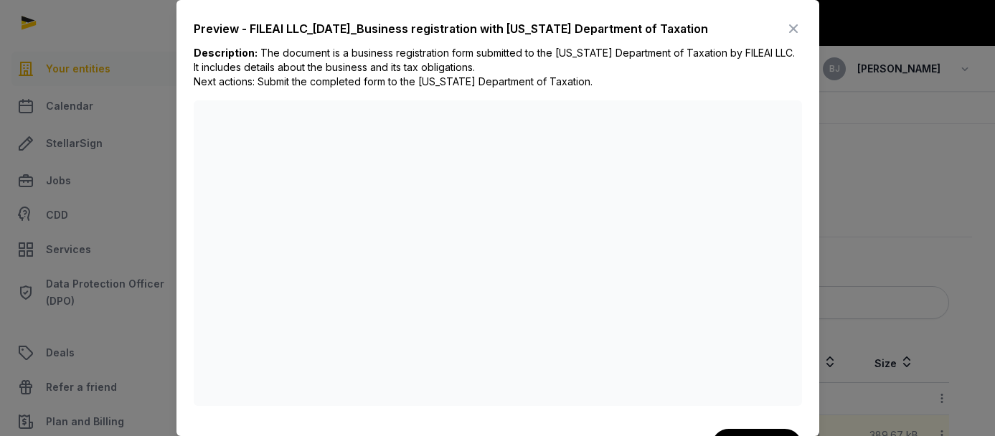
click at [795, 29] on icon at bounding box center [793, 28] width 17 height 23
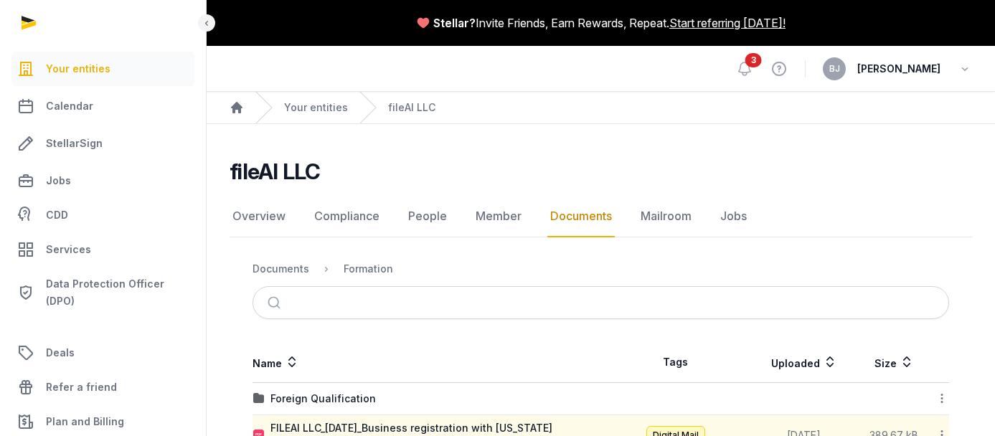
scroll to position [113, 0]
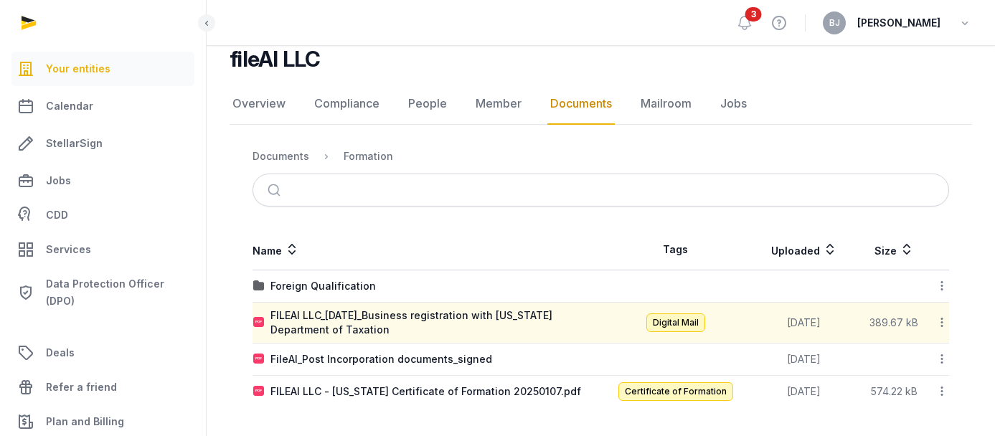
click at [334, 278] on td "Foreign Qualification" at bounding box center [426, 286] width 349 height 32
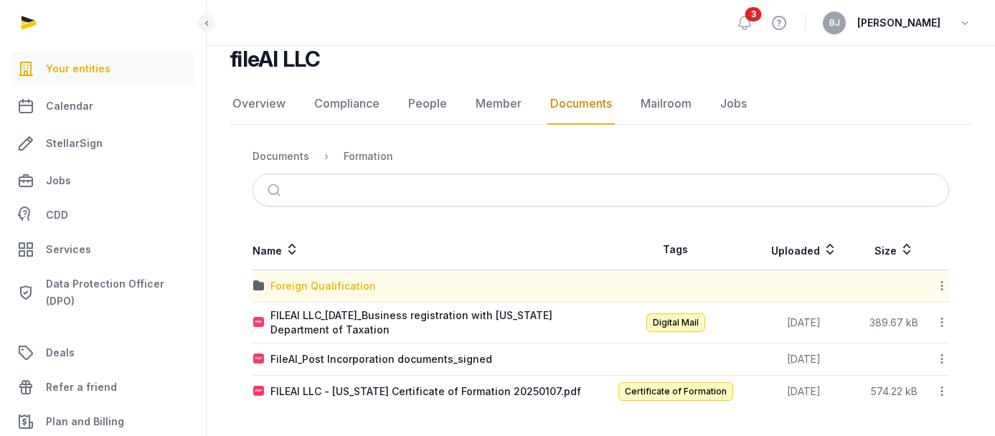
click at [326, 283] on div "Foreign Qualification" at bounding box center [322, 286] width 105 height 14
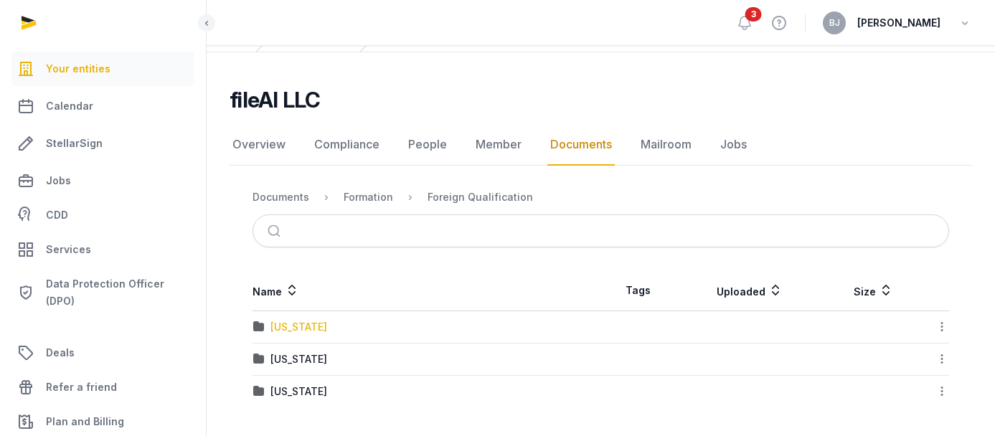
scroll to position [72, 0]
click at [366, 196] on div "Formation" at bounding box center [368, 197] width 49 height 14
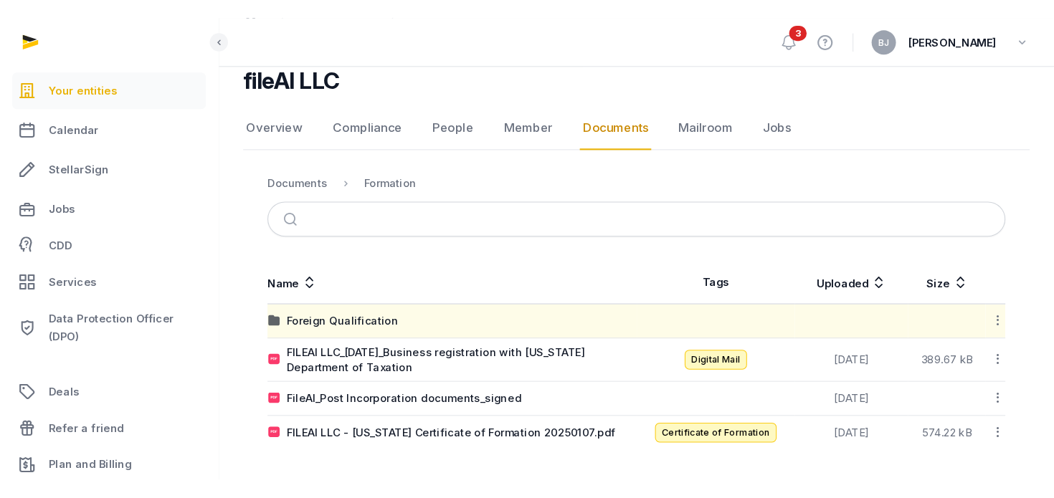
scroll to position [50, 0]
